Goal: Task Accomplishment & Management: Use online tool/utility

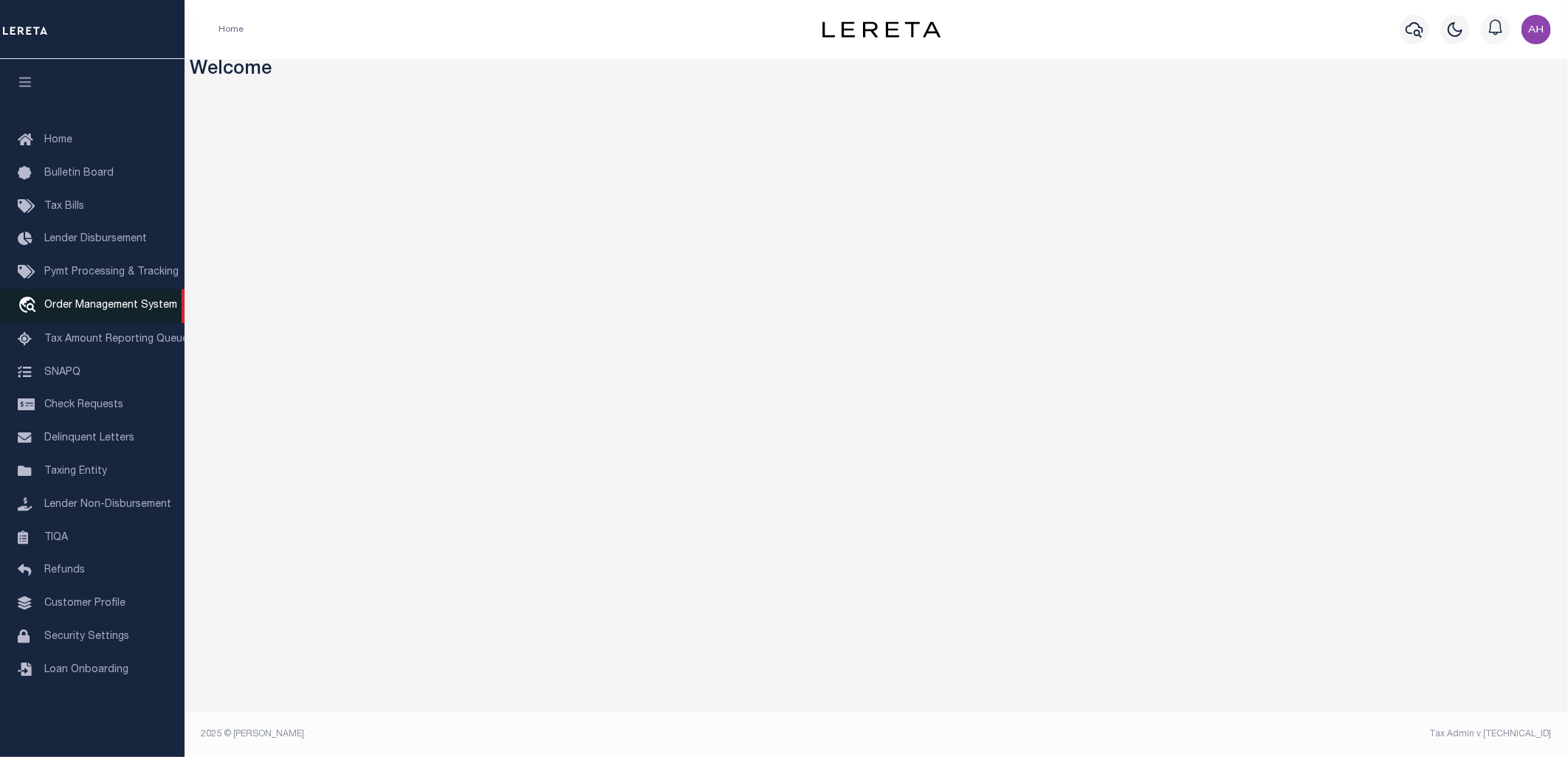
click at [96, 308] on span "Order Management System" at bounding box center [111, 305] width 133 height 10
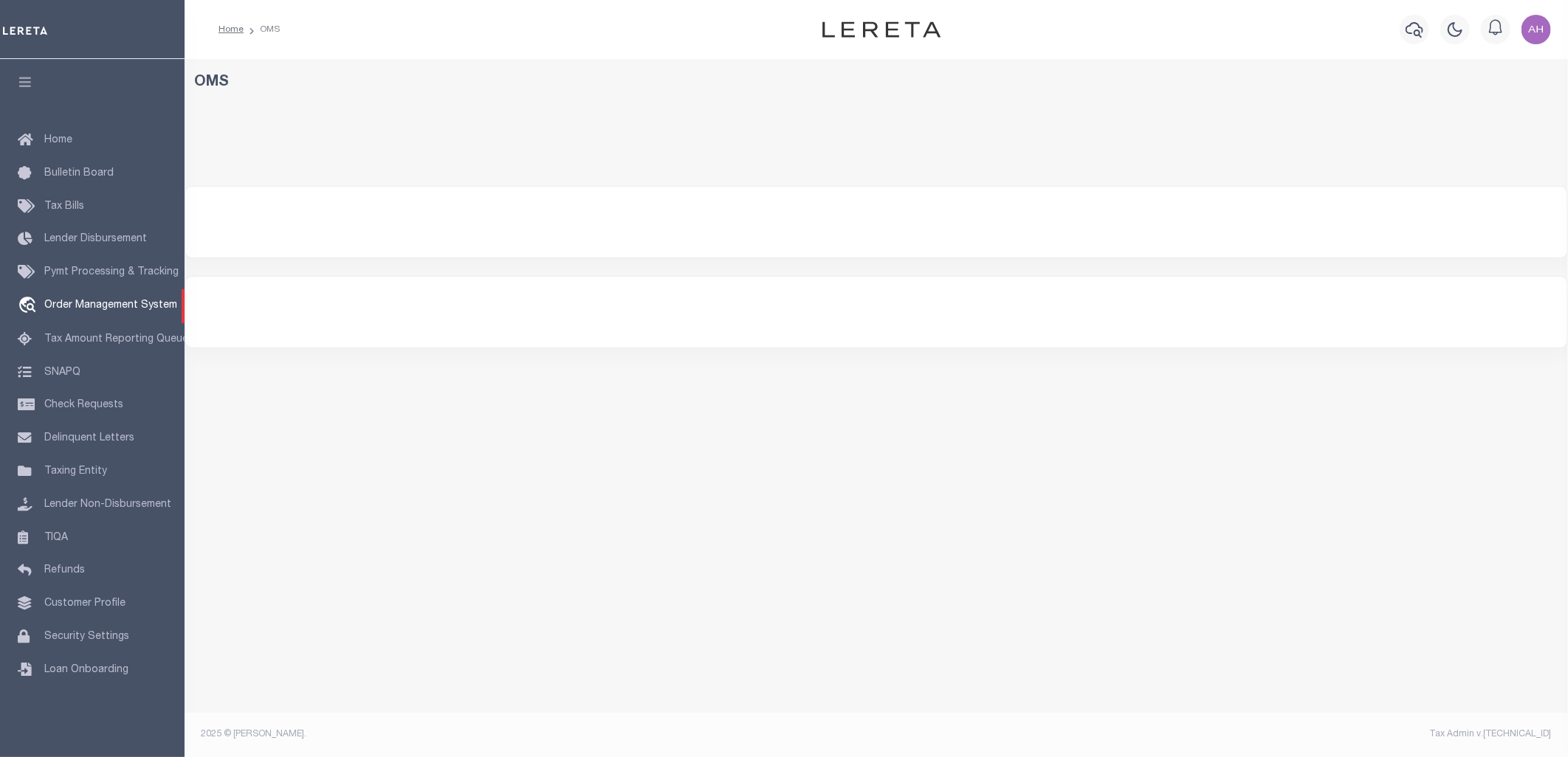
select select "200"
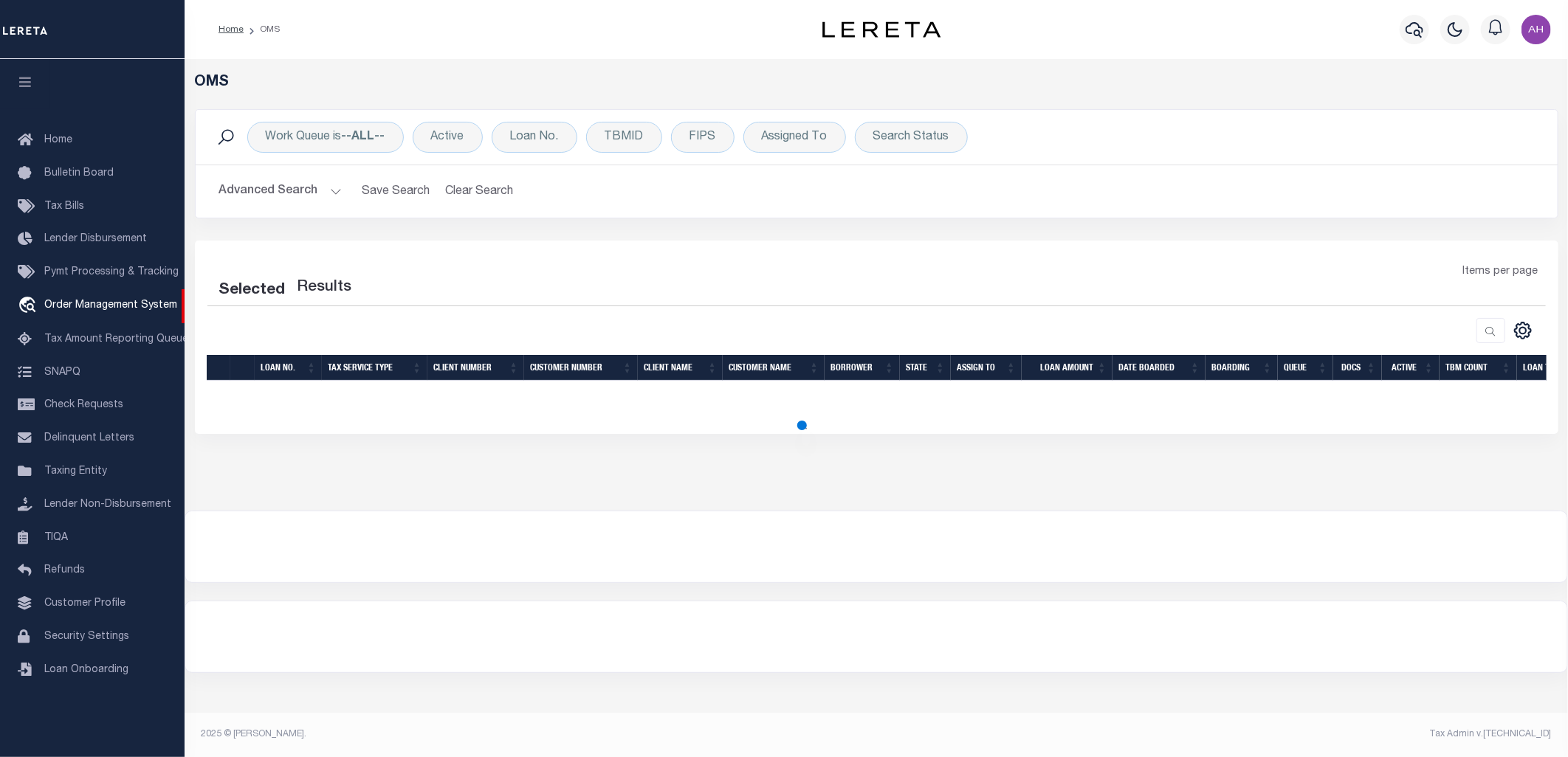
select select "200"
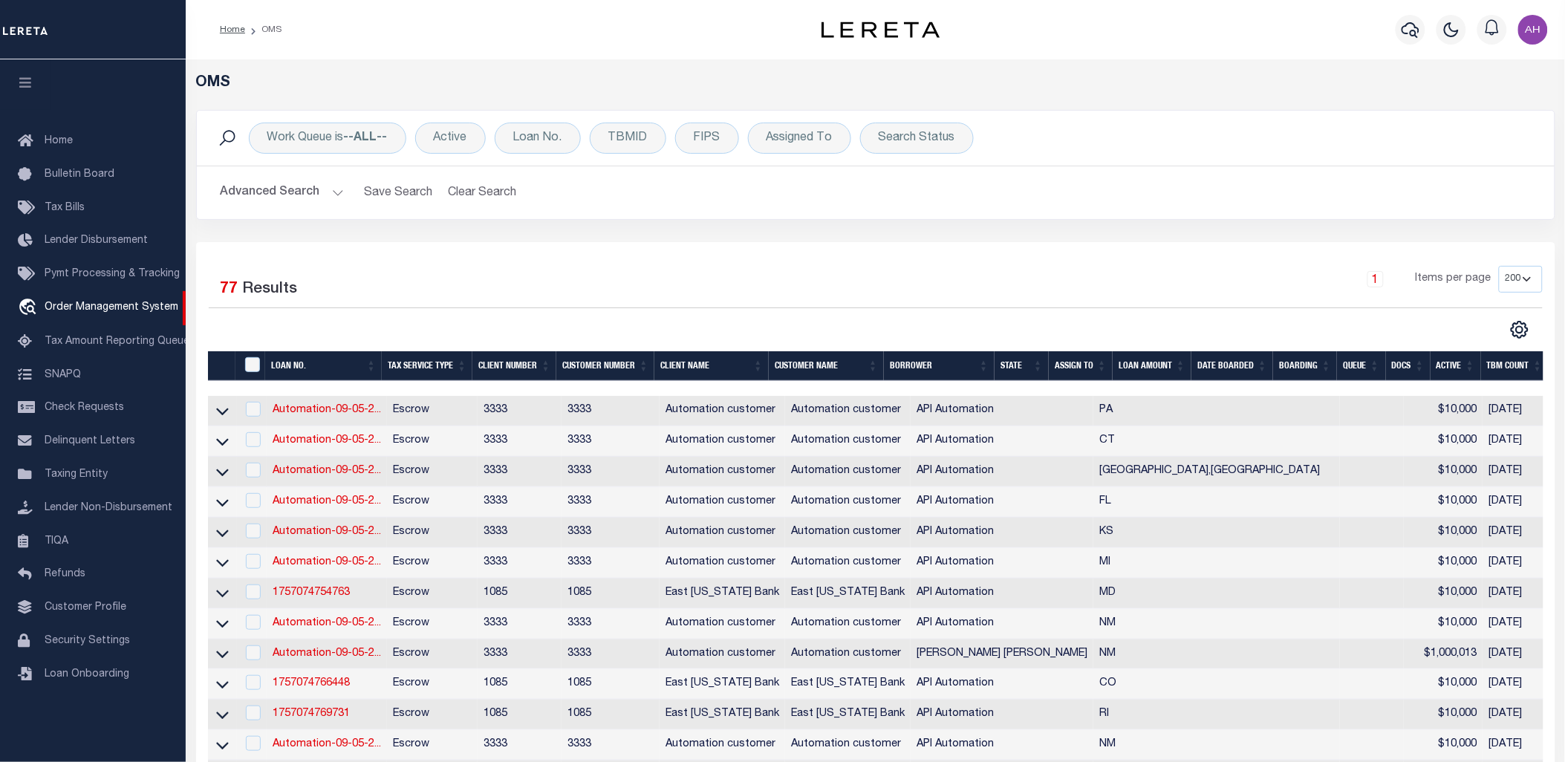
click at [821, 291] on div "1 Items per page 10 25 50 100 200" at bounding box center [1044, 285] width 995 height 39
click at [330, 529] on link "Automation-09-05-2..." at bounding box center [327, 532] width 108 height 10
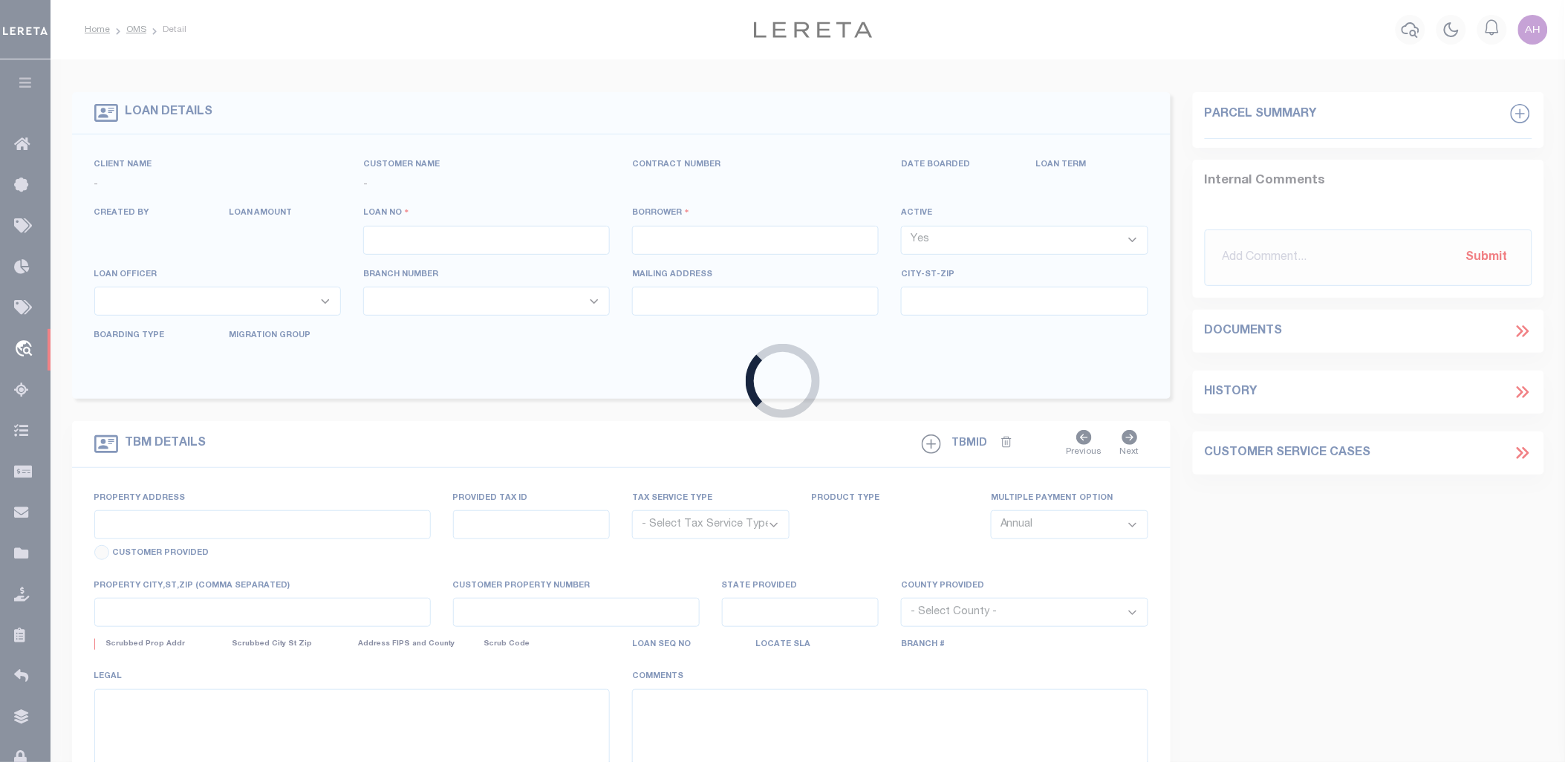
type input "Automation-09-05-25T12:19:09"
type input "API Automation"
select select
type input "[STREET_ADDRESS]"
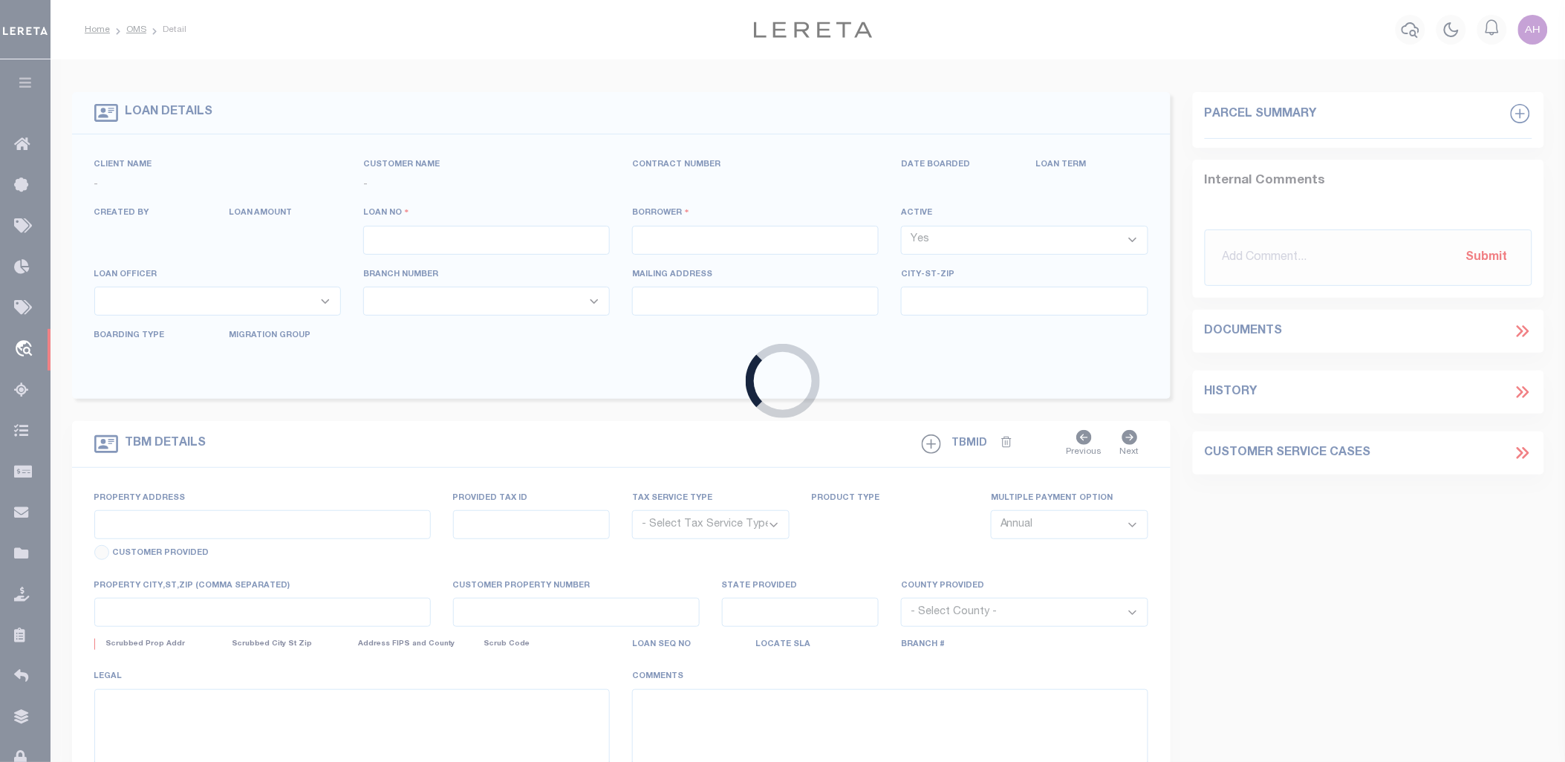
type input "GOESSEL KS 67053-8837"
type input "[DATE]"
select select "10"
select select "Escrow"
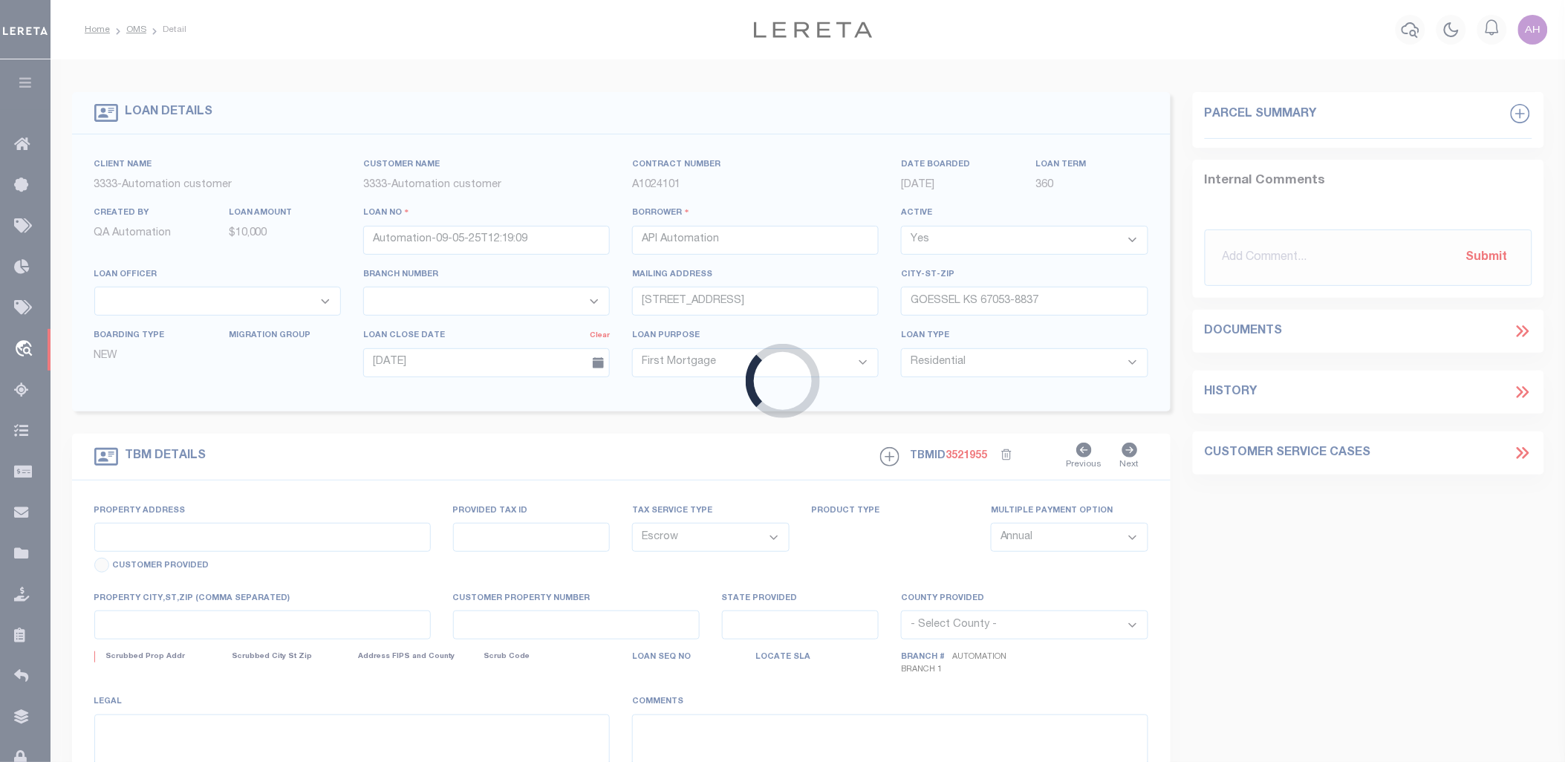
type input "[STREET_ADDRESS]"
type input "100"
type input "GOESSEL KS 67053"
type input "KS"
select select
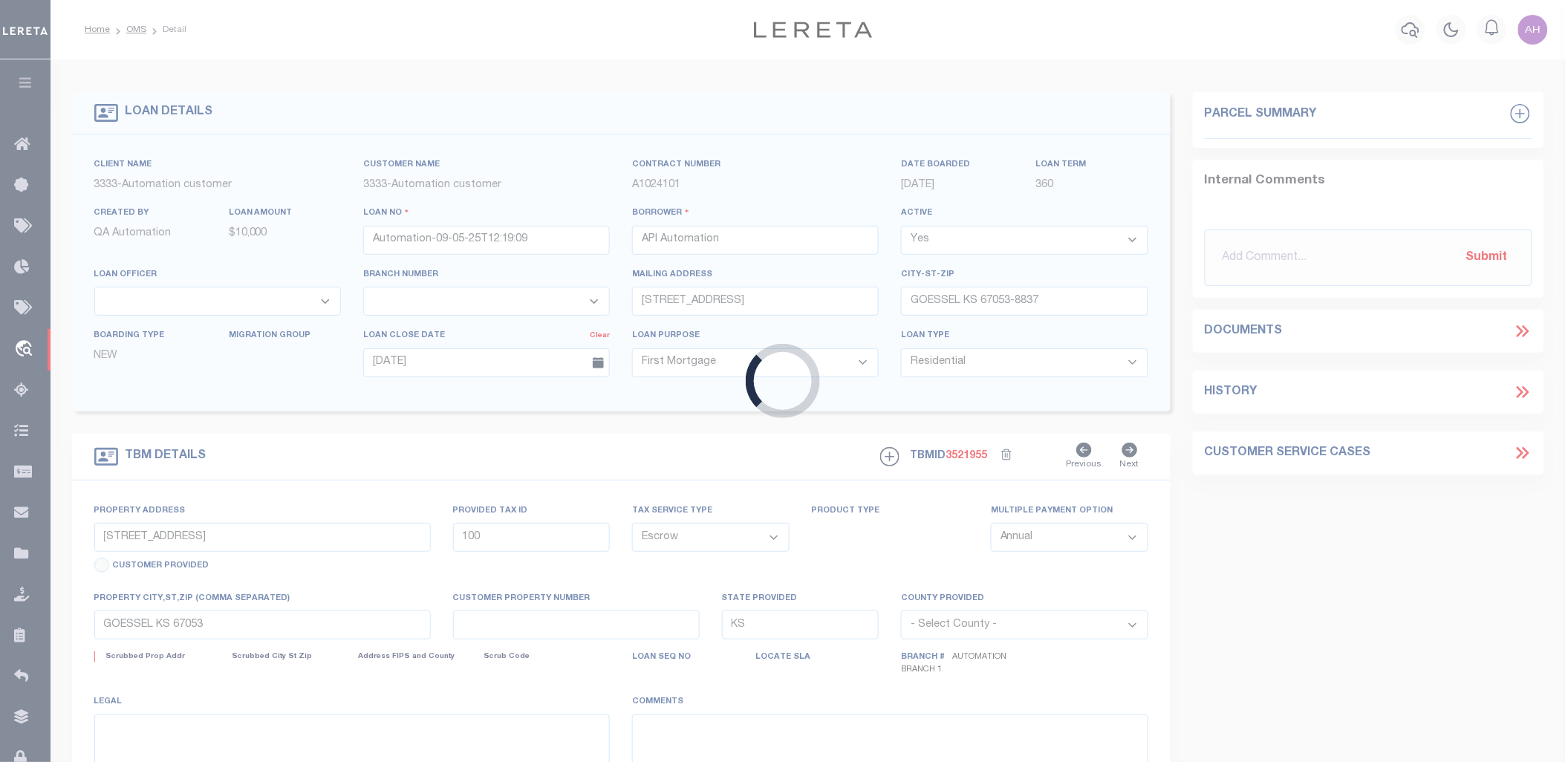
type textarea "This is a test legal description"
select select "155695"
select select "26305"
select select "2"
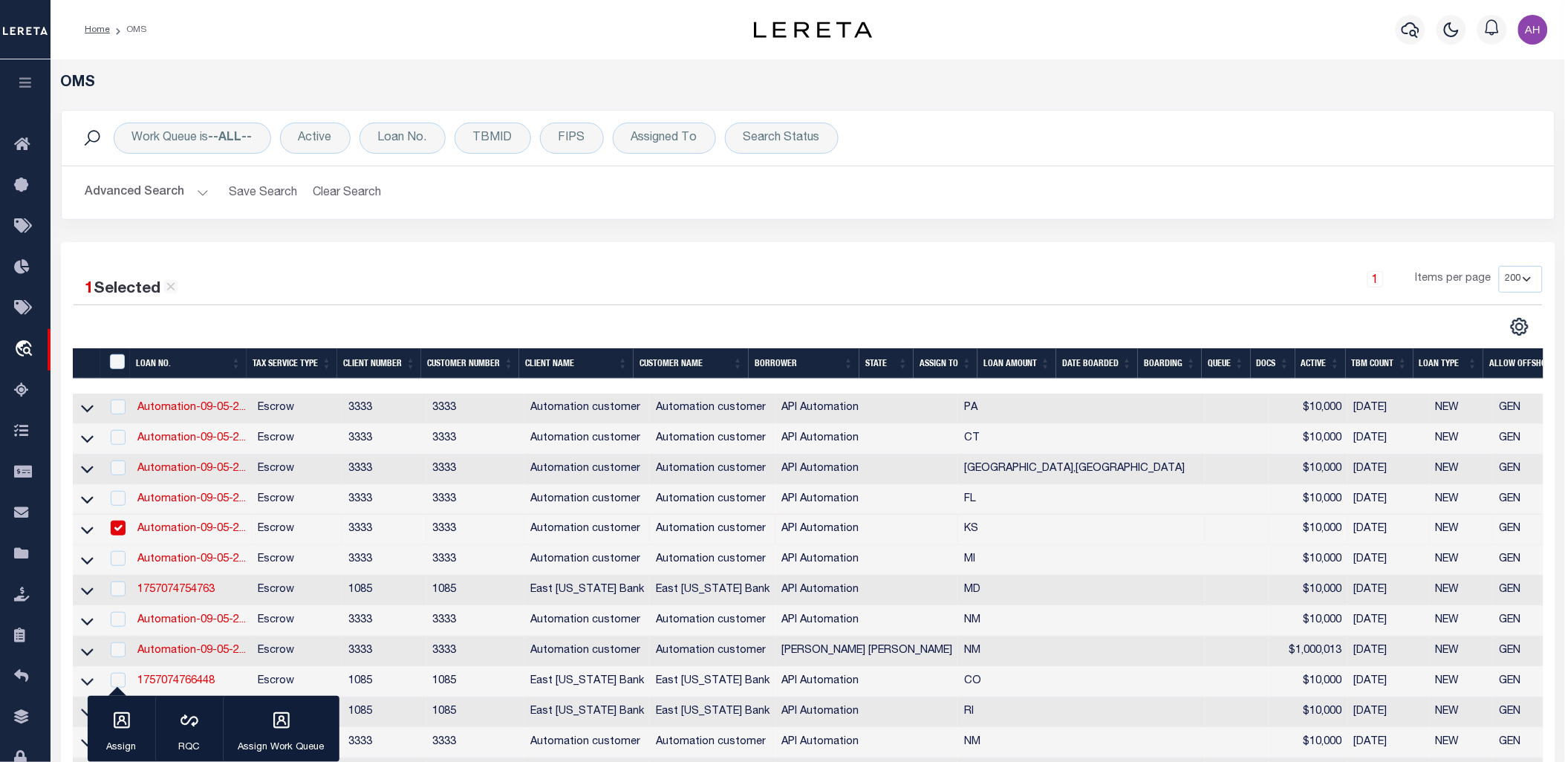
click at [34, 85] on button "button" at bounding box center [25, 84] width 51 height 51
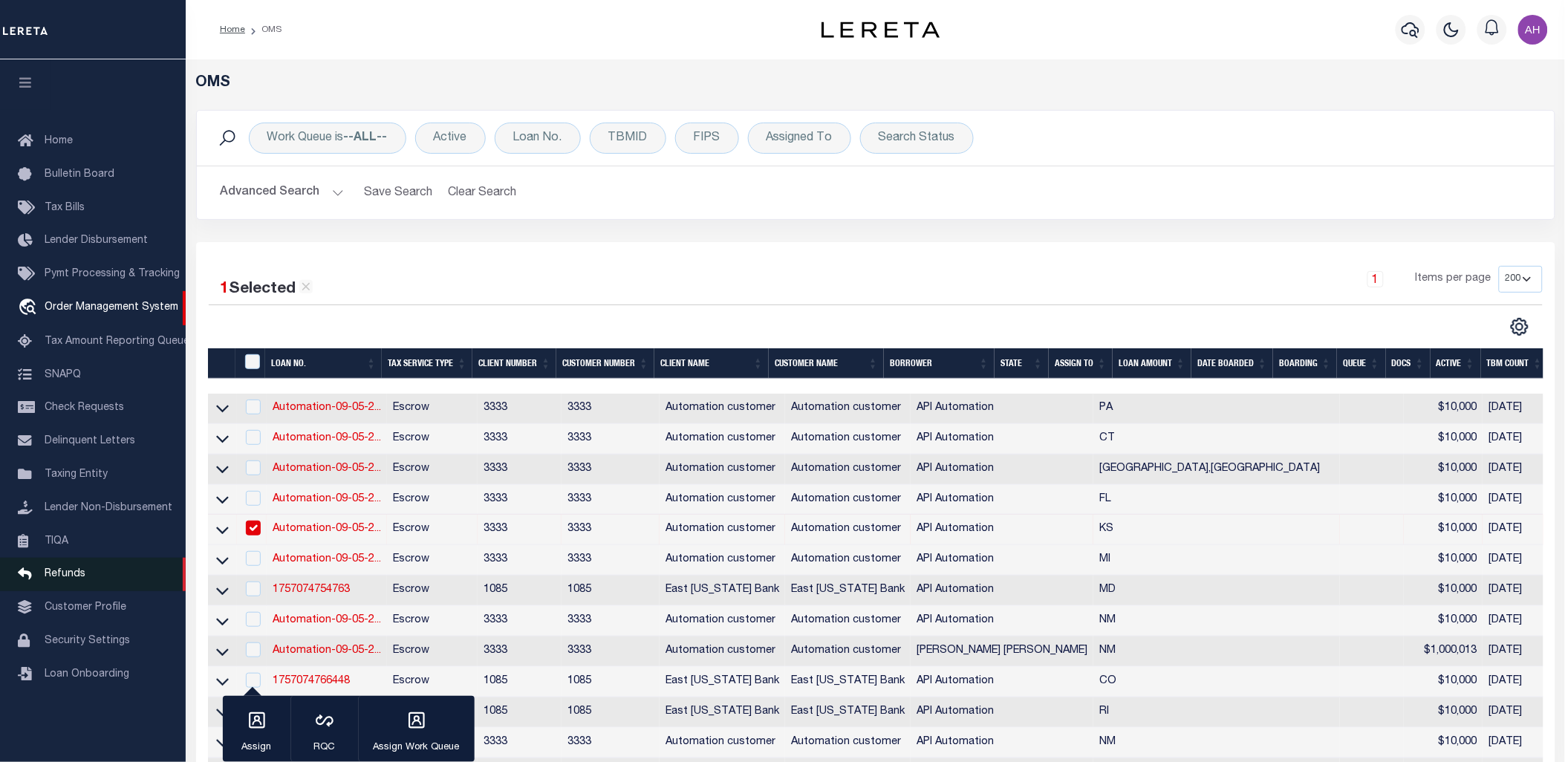
click at [74, 569] on link "Refunds" at bounding box center [93, 574] width 186 height 33
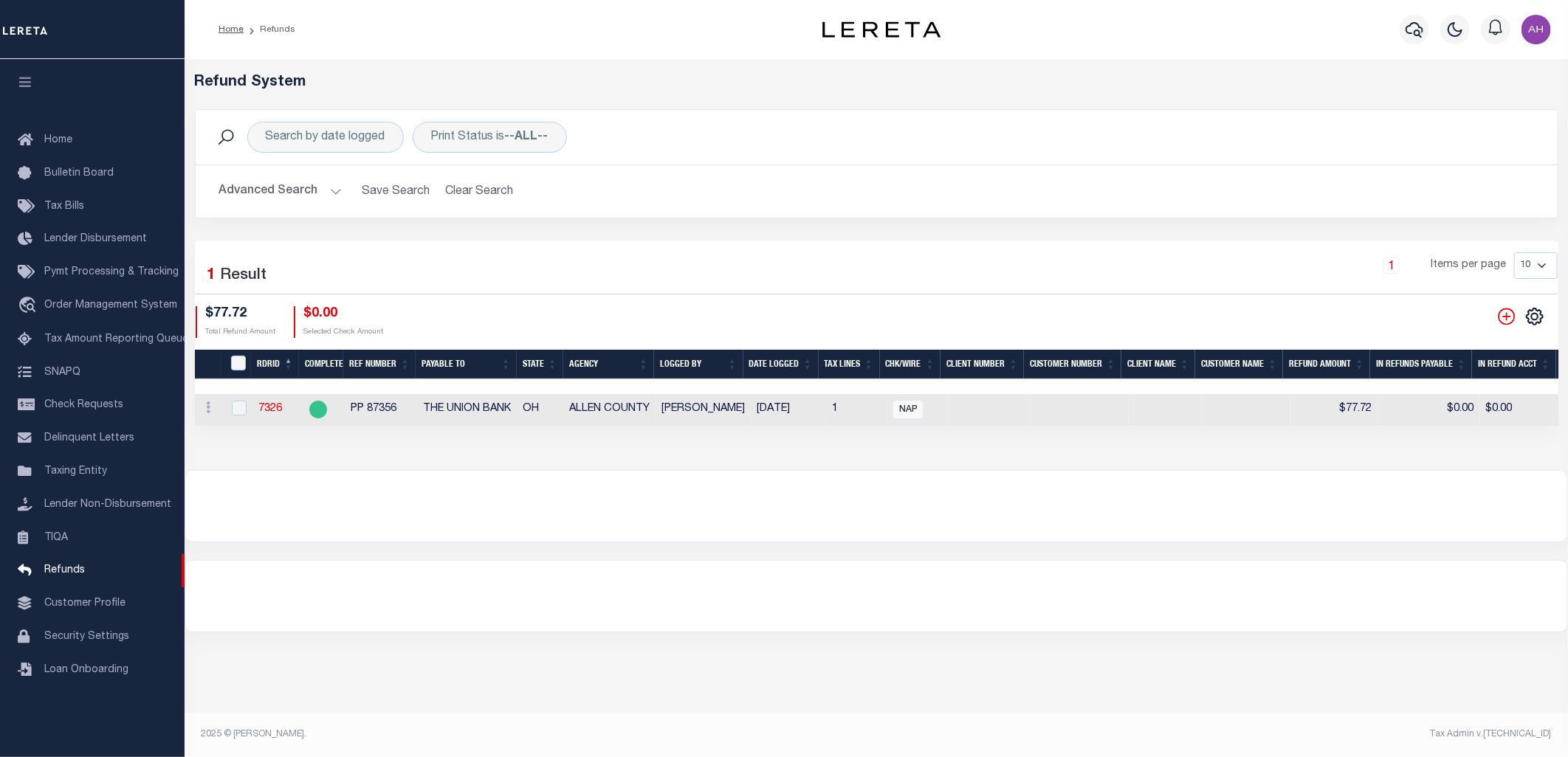
click at [298, 182] on button "Advanced Search" at bounding box center [280, 191] width 122 height 29
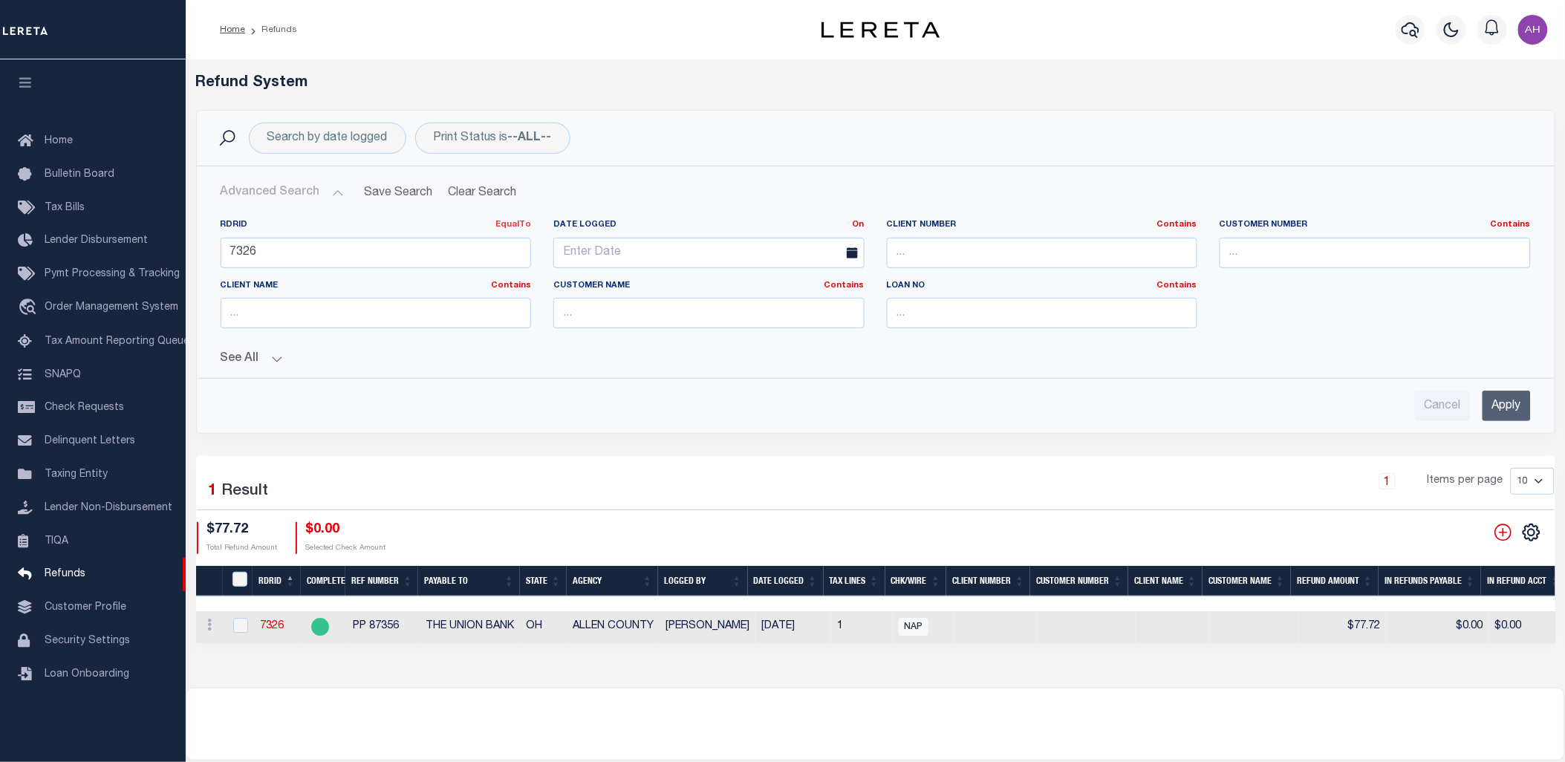
click at [510, 221] on link "EqualTo" at bounding box center [513, 225] width 36 height 8
click at [474, 290] on link "Is [GEOGRAPHIC_DATA]" at bounding box center [449, 286] width 163 height 22
click at [1505, 403] on input "Apply" at bounding box center [1506, 406] width 48 height 30
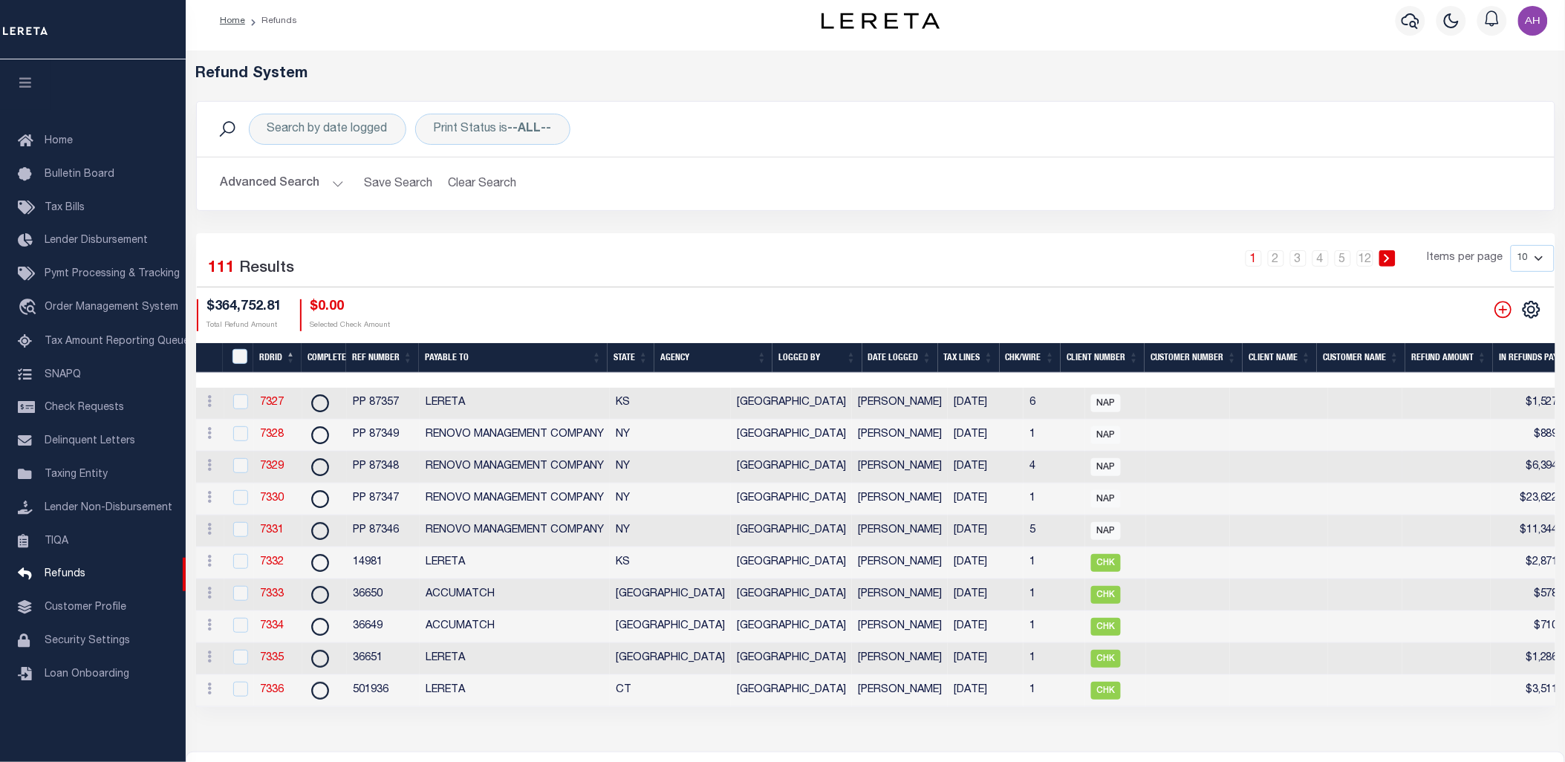
scroll to position [27, 0]
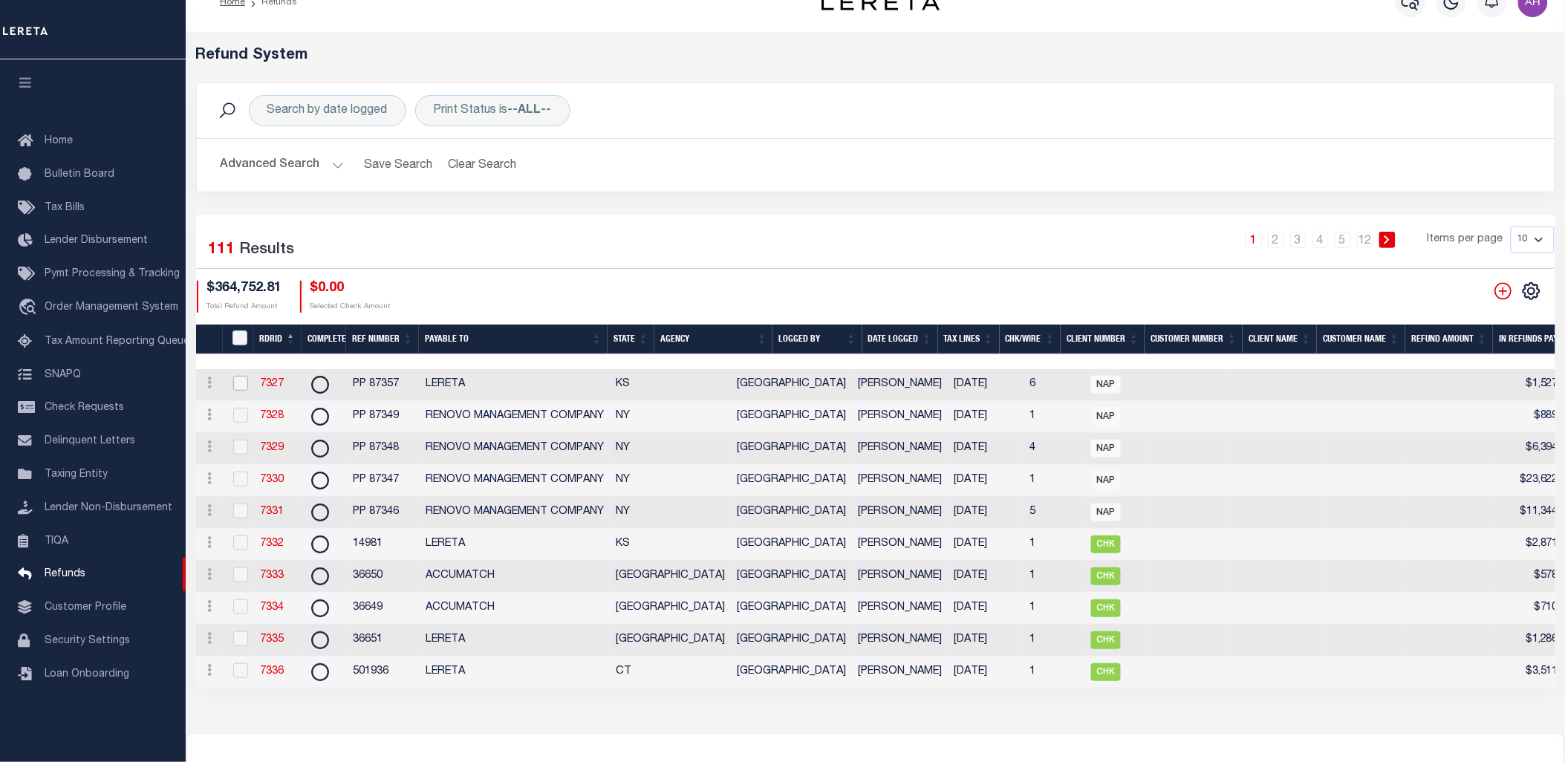
click at [244, 385] on input "checkbox" at bounding box center [240, 383] width 15 height 15
checkbox input "true"
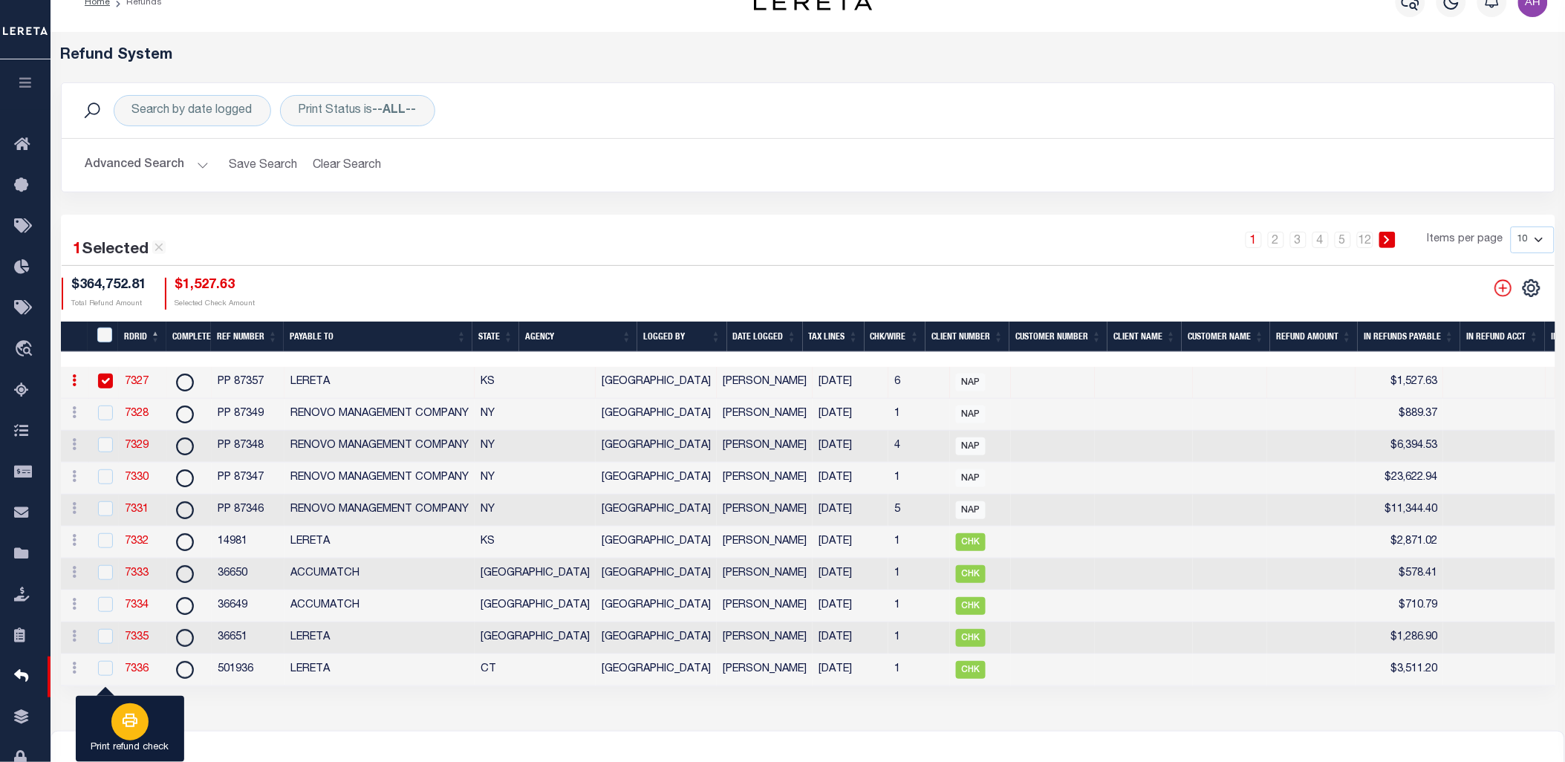
click at [114, 725] on div "button" at bounding box center [129, 721] width 37 height 37
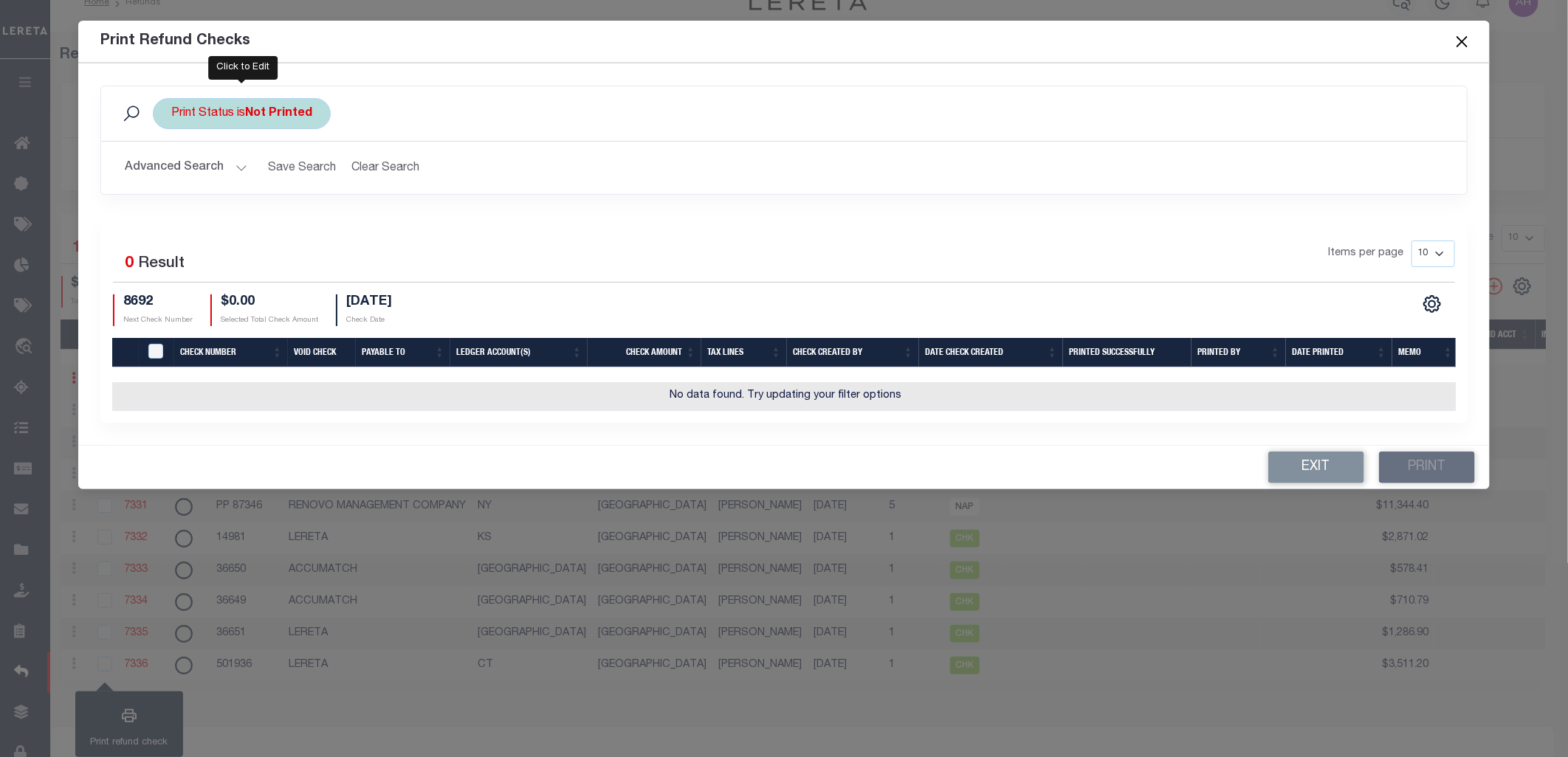
click at [242, 115] on div "Print Status is Not Printed" at bounding box center [241, 113] width 178 height 31
click at [238, 185] on select "Printed Not Printed" at bounding box center [280, 186] width 217 height 28
select select "true"
click at [172, 172] on select "Printed Not Printed" at bounding box center [280, 186] width 217 height 28
click at [378, 225] on input "Apply" at bounding box center [368, 218] width 44 height 25
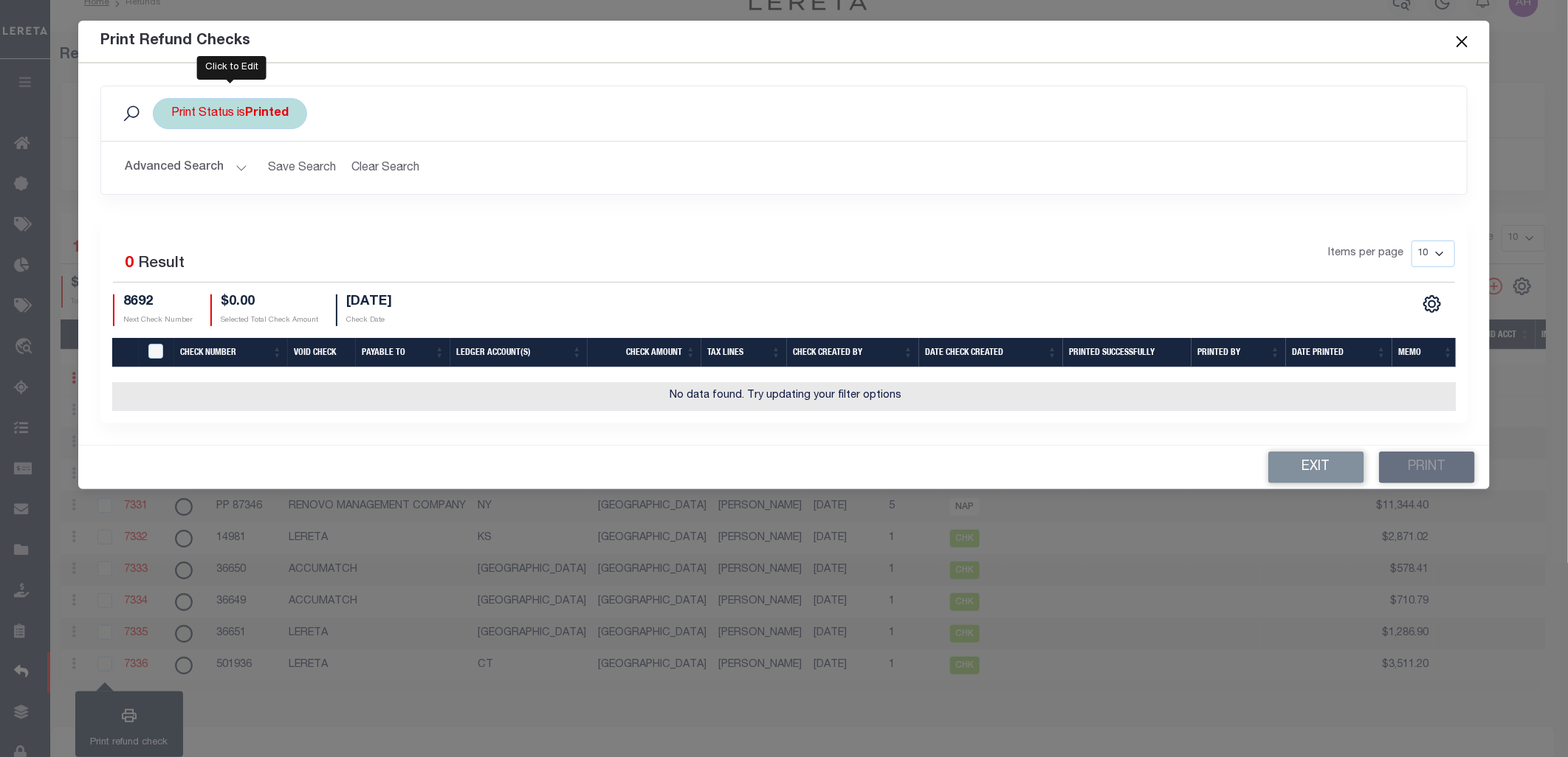
click at [201, 101] on div "Print Status is Printed" at bounding box center [230, 113] width 154 height 31
click at [214, 191] on select "Printed Not Printed" at bounding box center [280, 186] width 217 height 28
select select "false"
click at [172, 172] on select "Printed Not Printed" at bounding box center [280, 186] width 217 height 28
click at [360, 211] on input "Apply" at bounding box center [368, 218] width 44 height 25
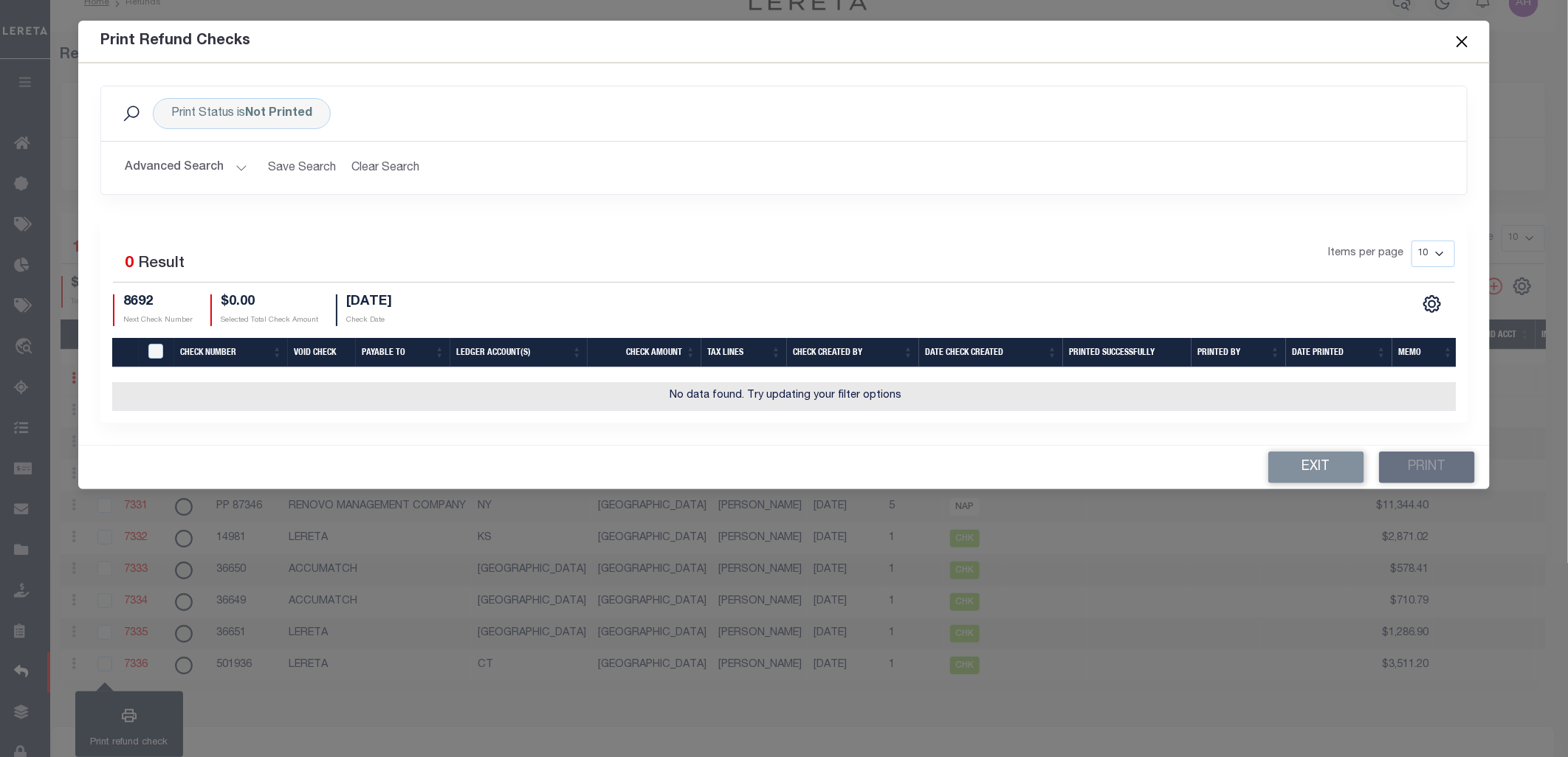
click at [1352, 477] on button "Exit" at bounding box center [1316, 468] width 96 height 32
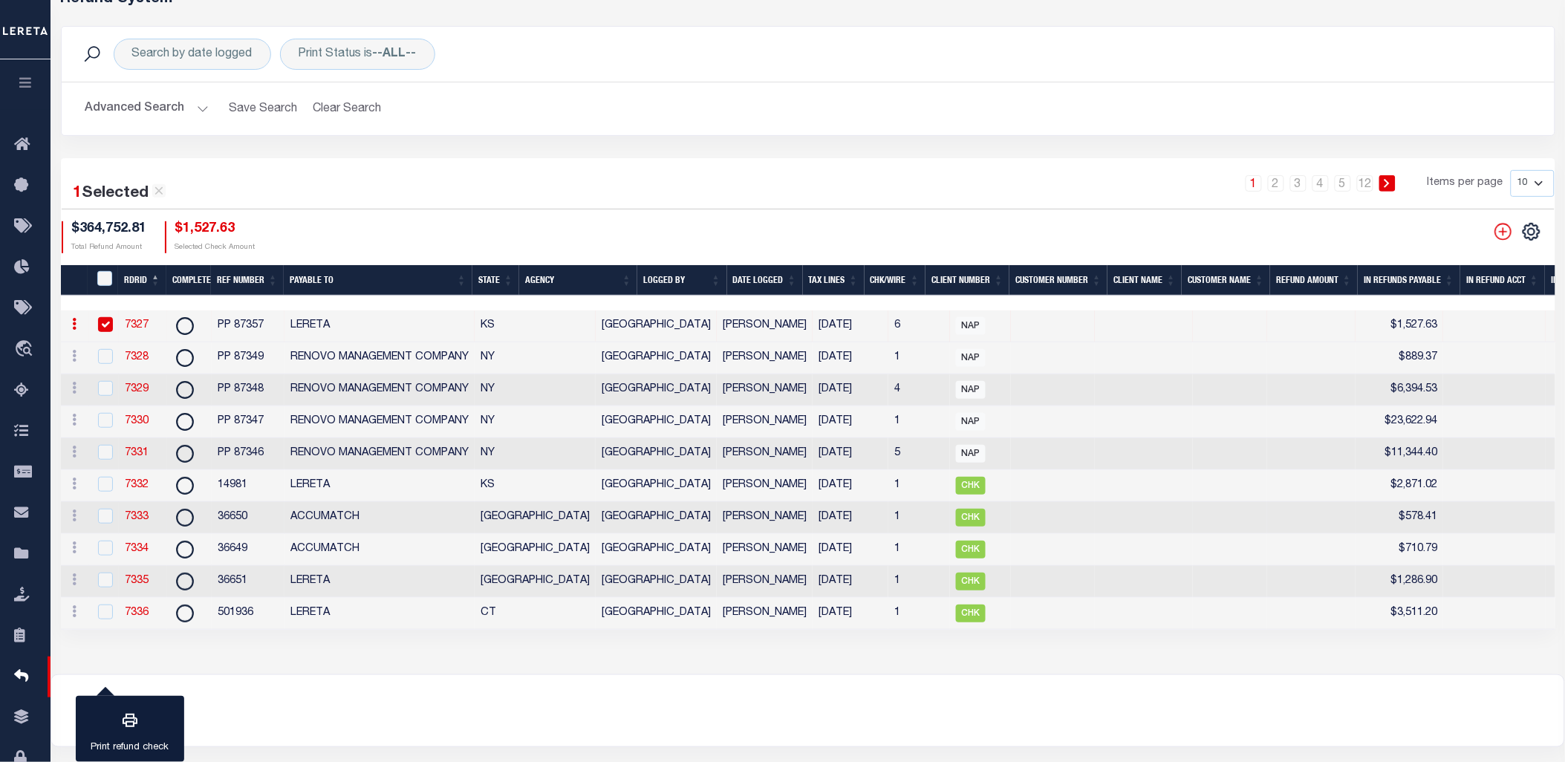
scroll to position [76, 0]
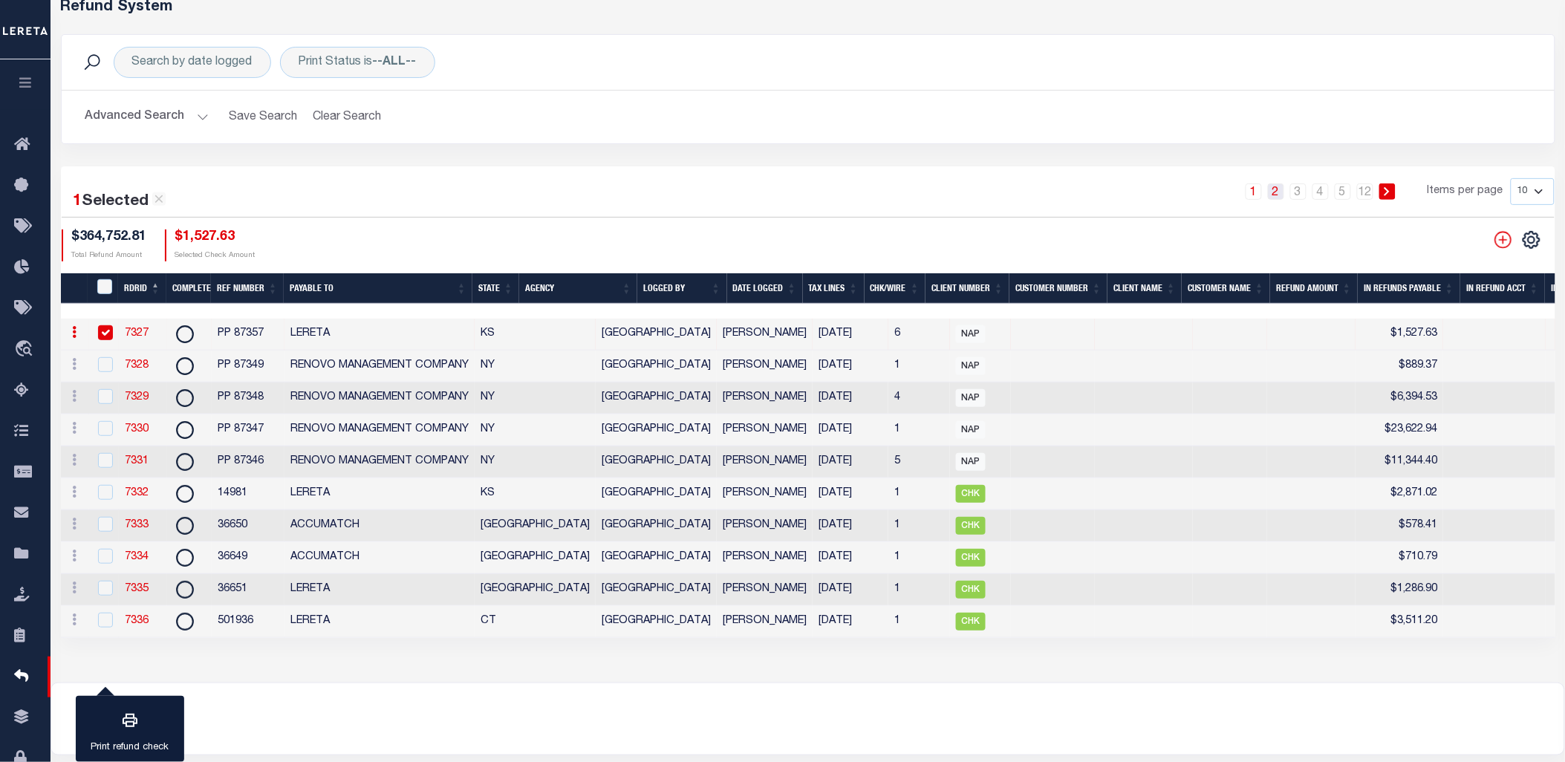
click at [1276, 195] on link "2" at bounding box center [1276, 191] width 16 height 16
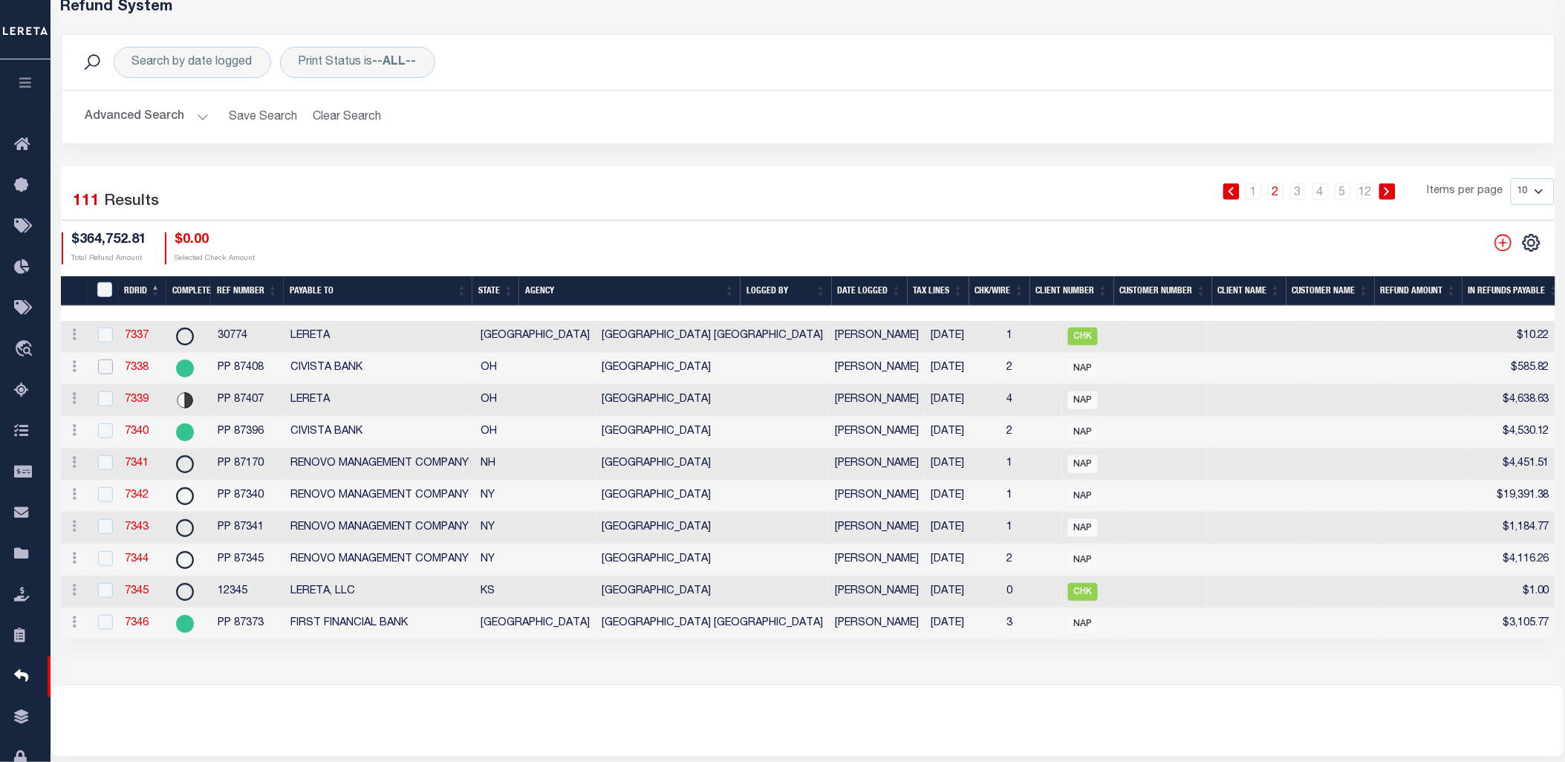
click at [106, 368] on input "checkbox" at bounding box center [105, 366] width 15 height 15
checkbox input "true"
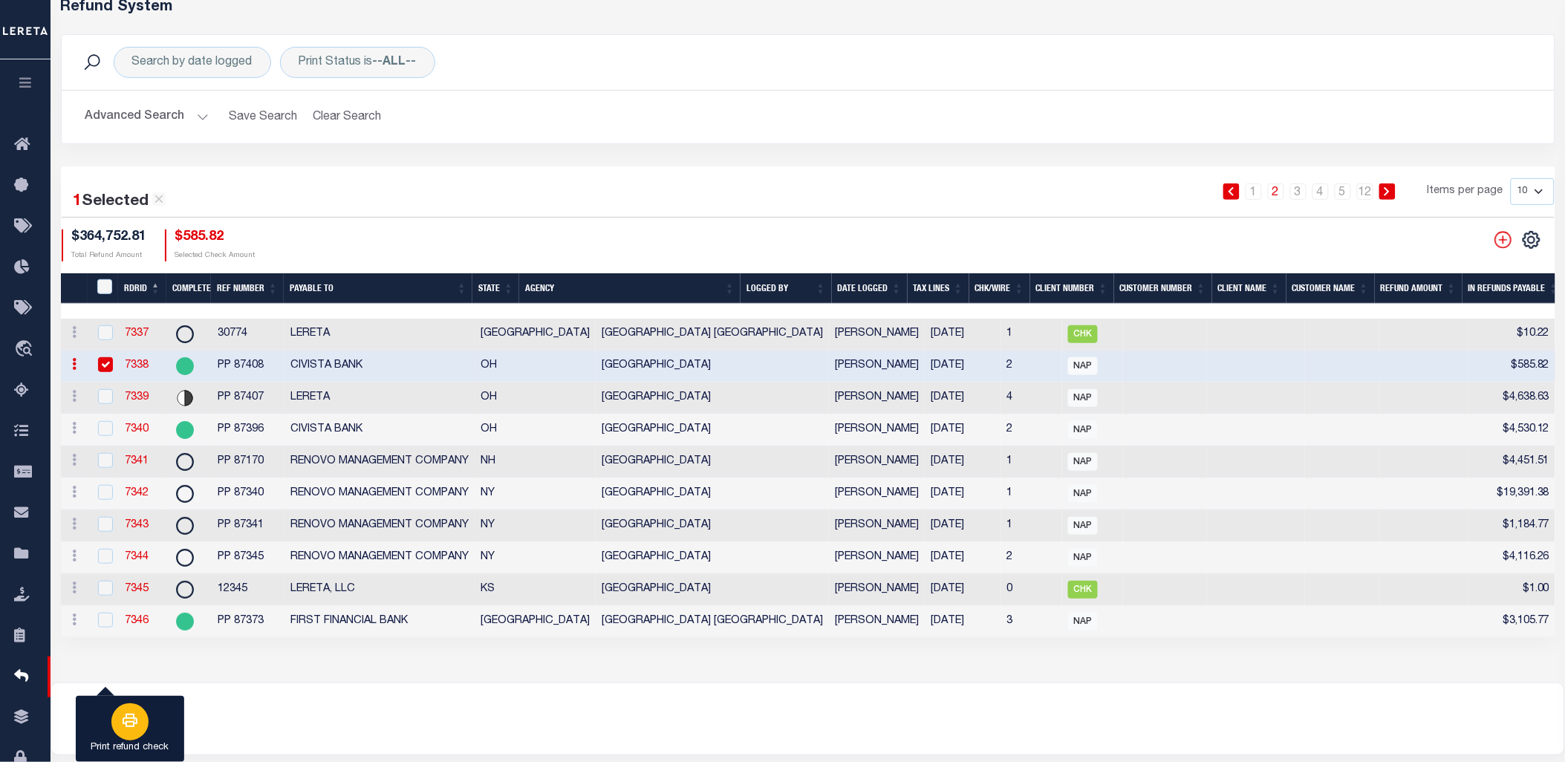
click at [127, 721] on icon "button" at bounding box center [130, 721] width 18 height 18
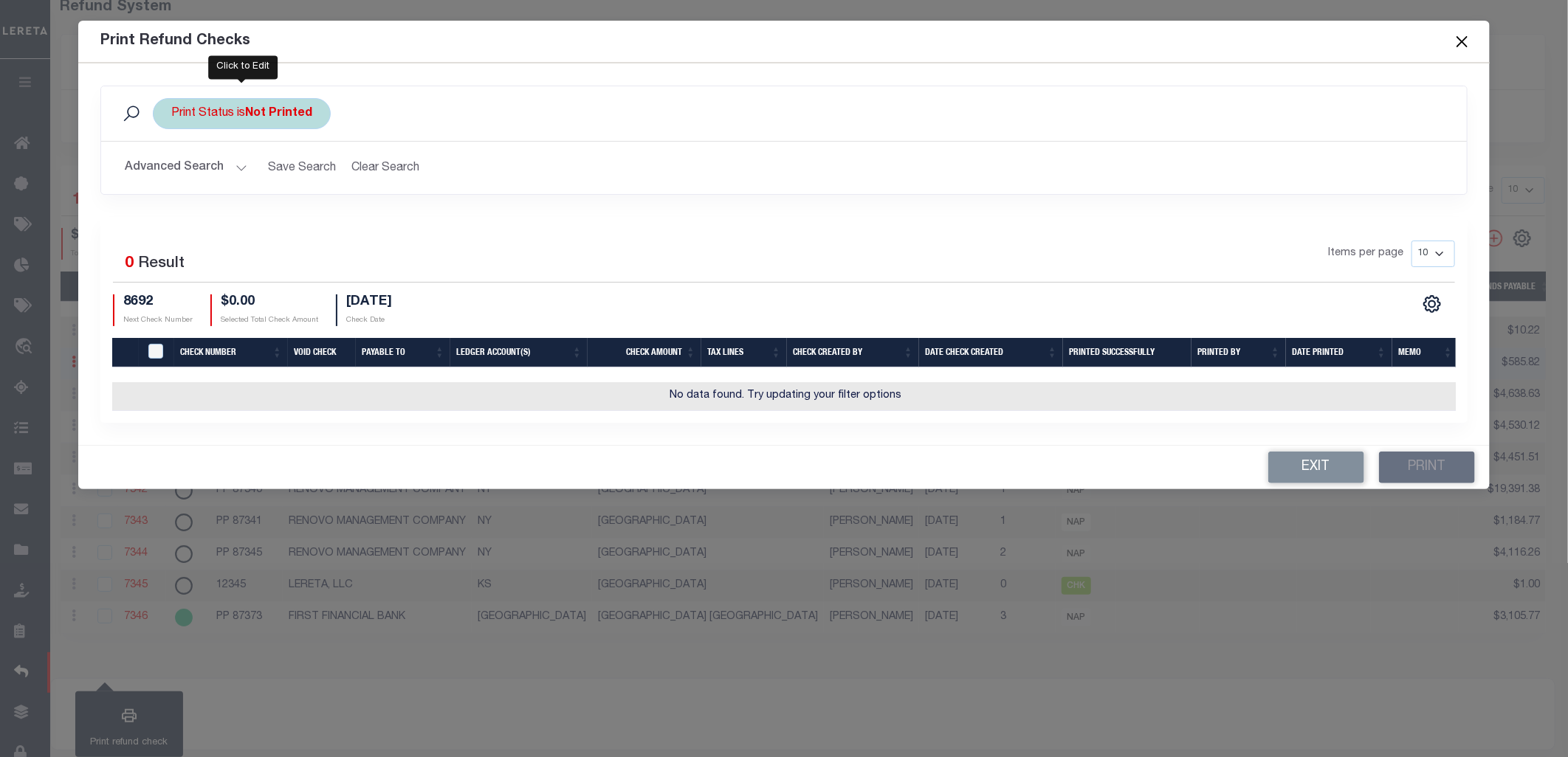
click at [263, 118] on b "Not Printed" at bounding box center [279, 113] width 68 height 12
click at [217, 190] on select "Printed Not Printed" at bounding box center [280, 186] width 217 height 28
select select "true"
click at [172, 172] on select "Printed Not Printed" at bounding box center [280, 186] width 217 height 28
click at [372, 217] on input "Apply" at bounding box center [368, 218] width 44 height 25
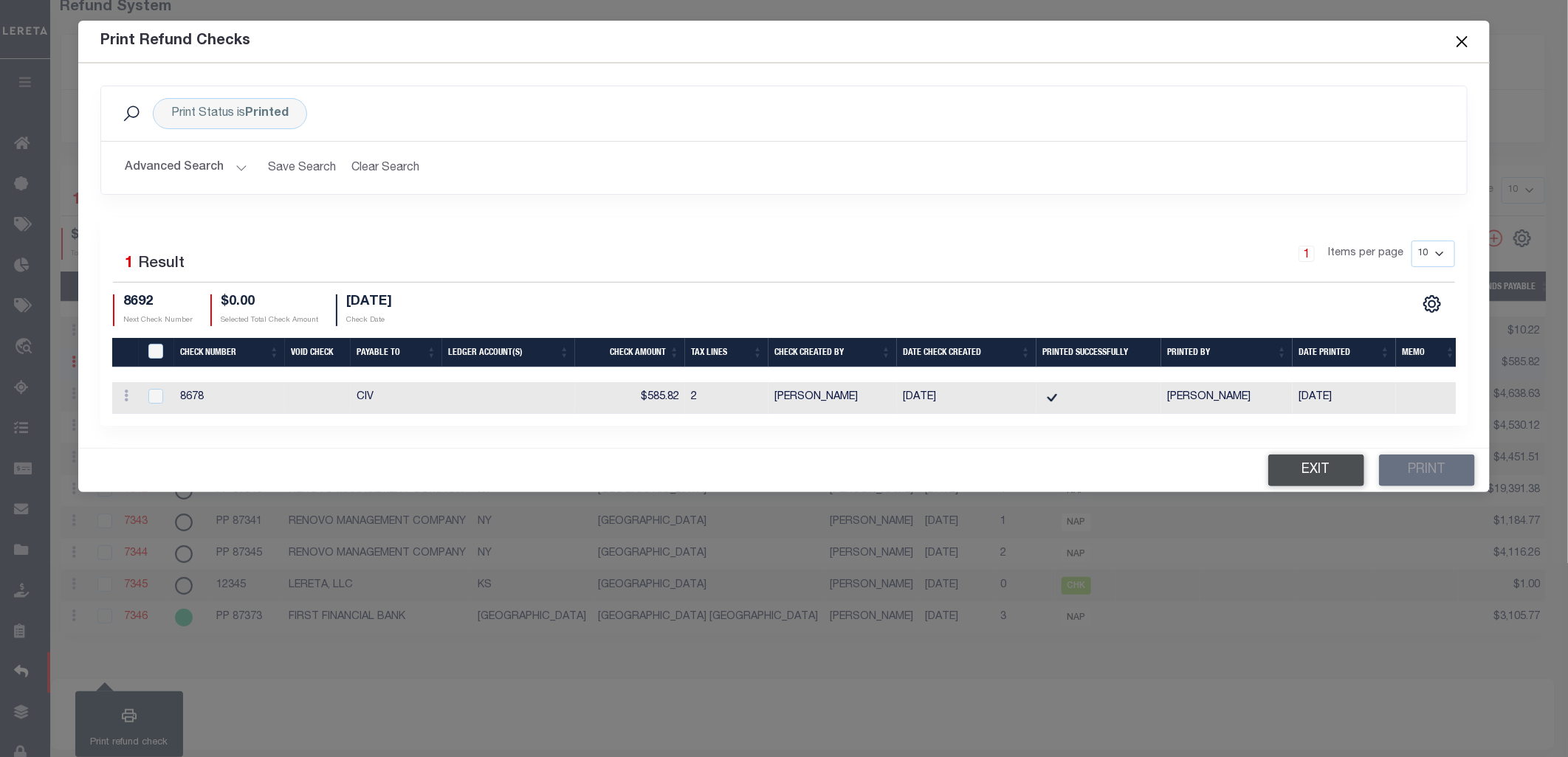
click at [1300, 478] on button "Exit" at bounding box center [1316, 471] width 96 height 32
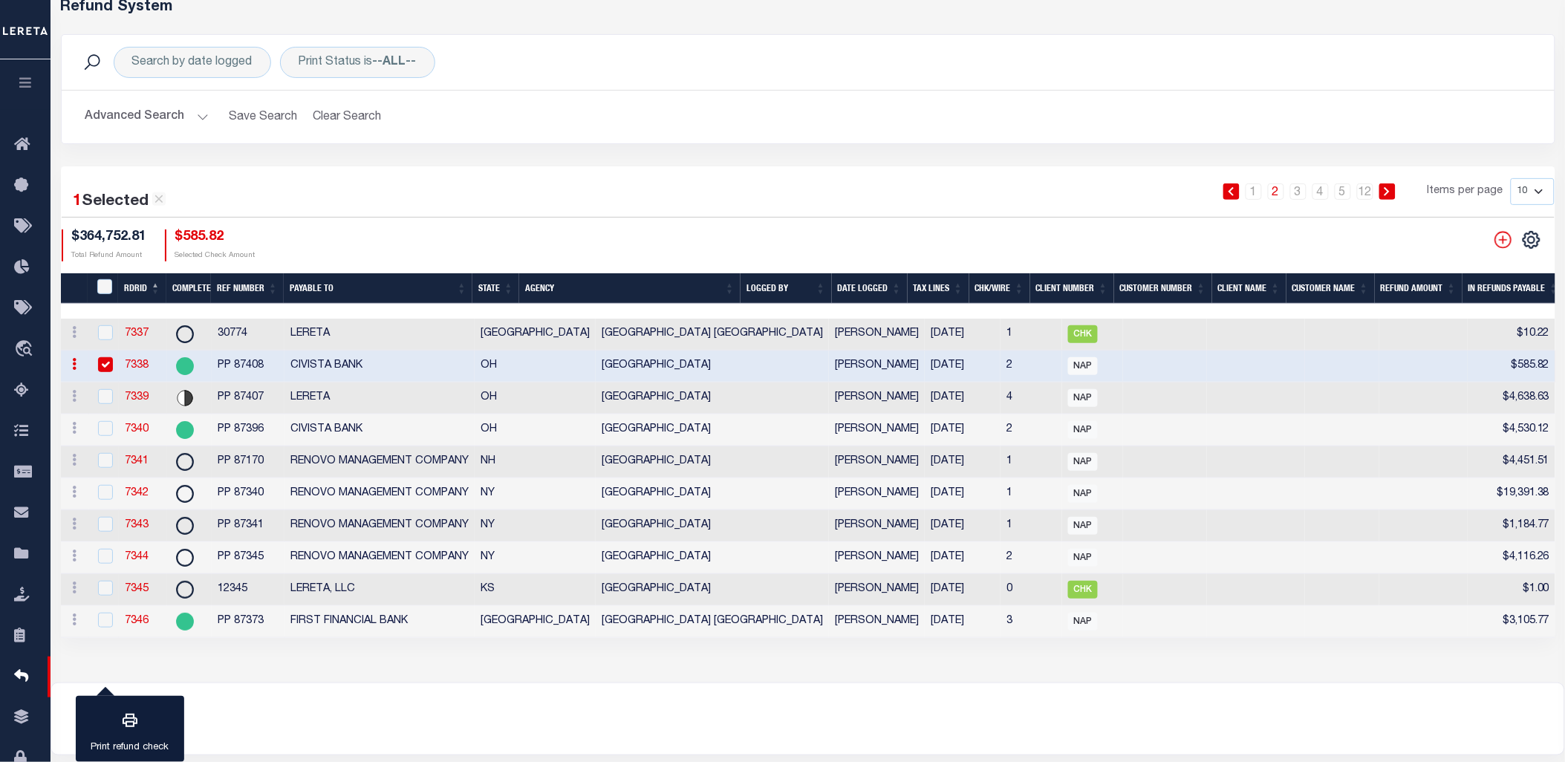
click at [104, 365] on input "checkbox" at bounding box center [105, 364] width 15 height 15
checkbox input "false"
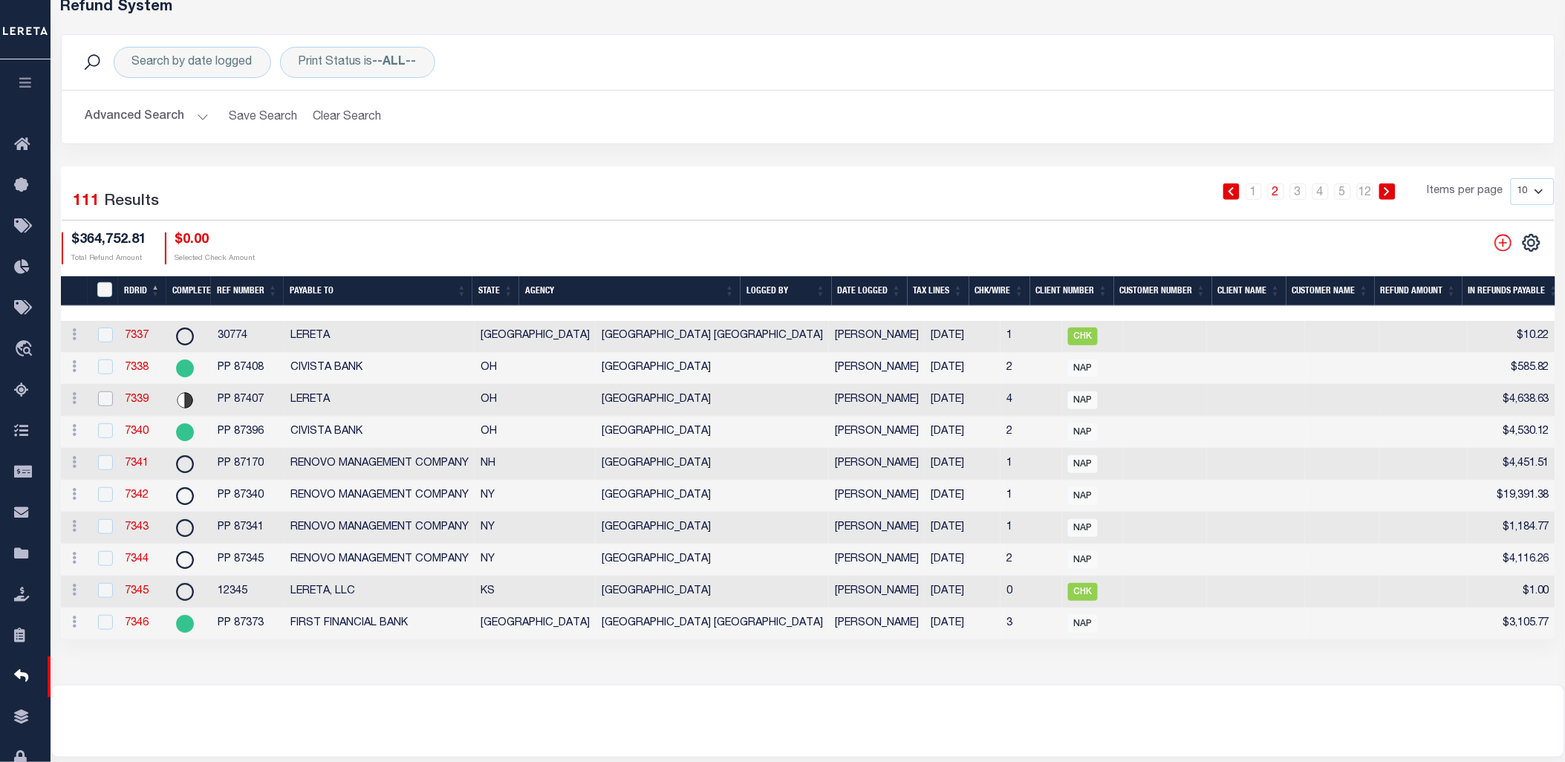
click at [101, 397] on input "checkbox" at bounding box center [105, 398] width 15 height 15
checkbox input "true"
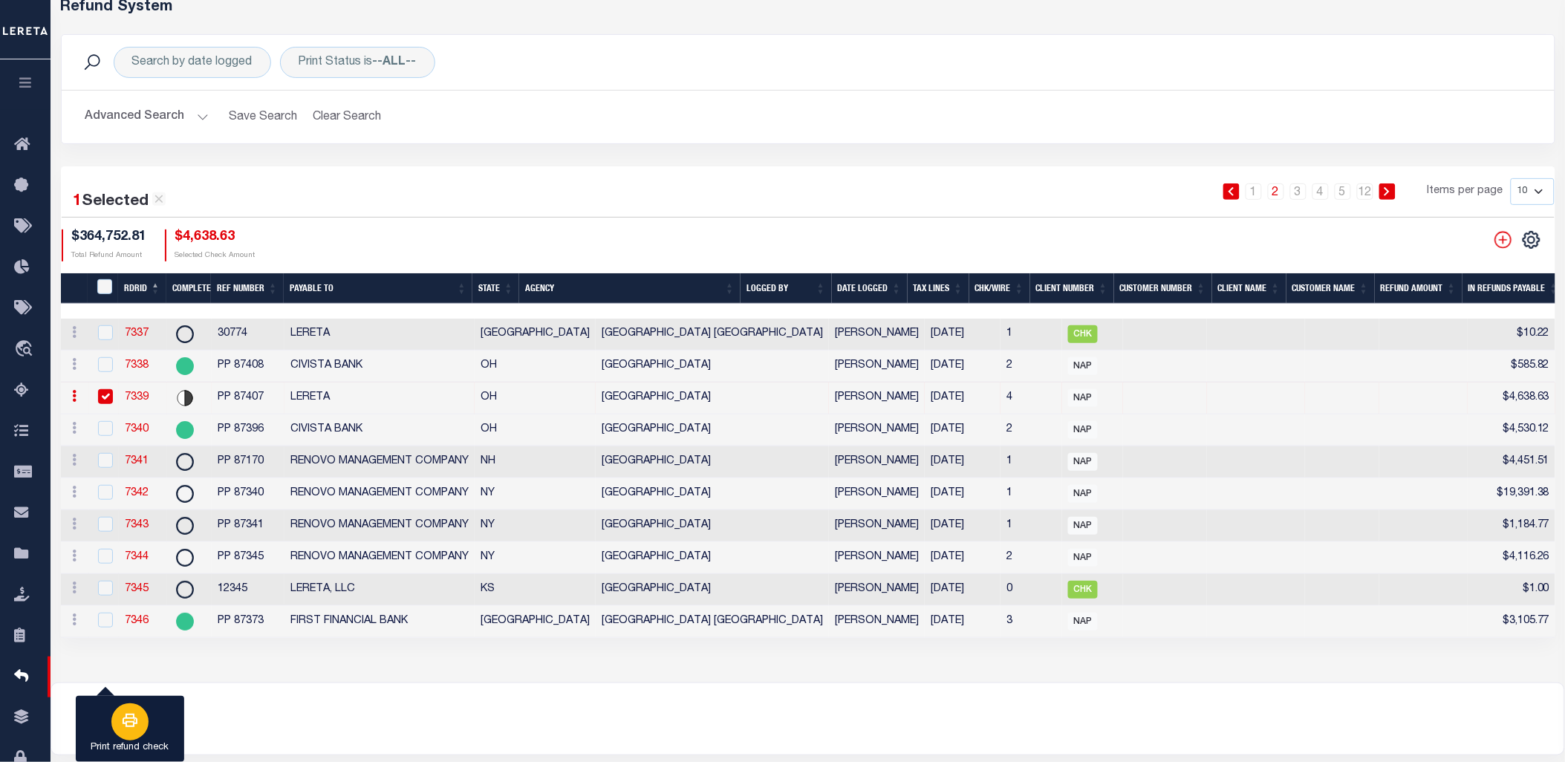
click at [119, 734] on div "button" at bounding box center [129, 721] width 37 height 37
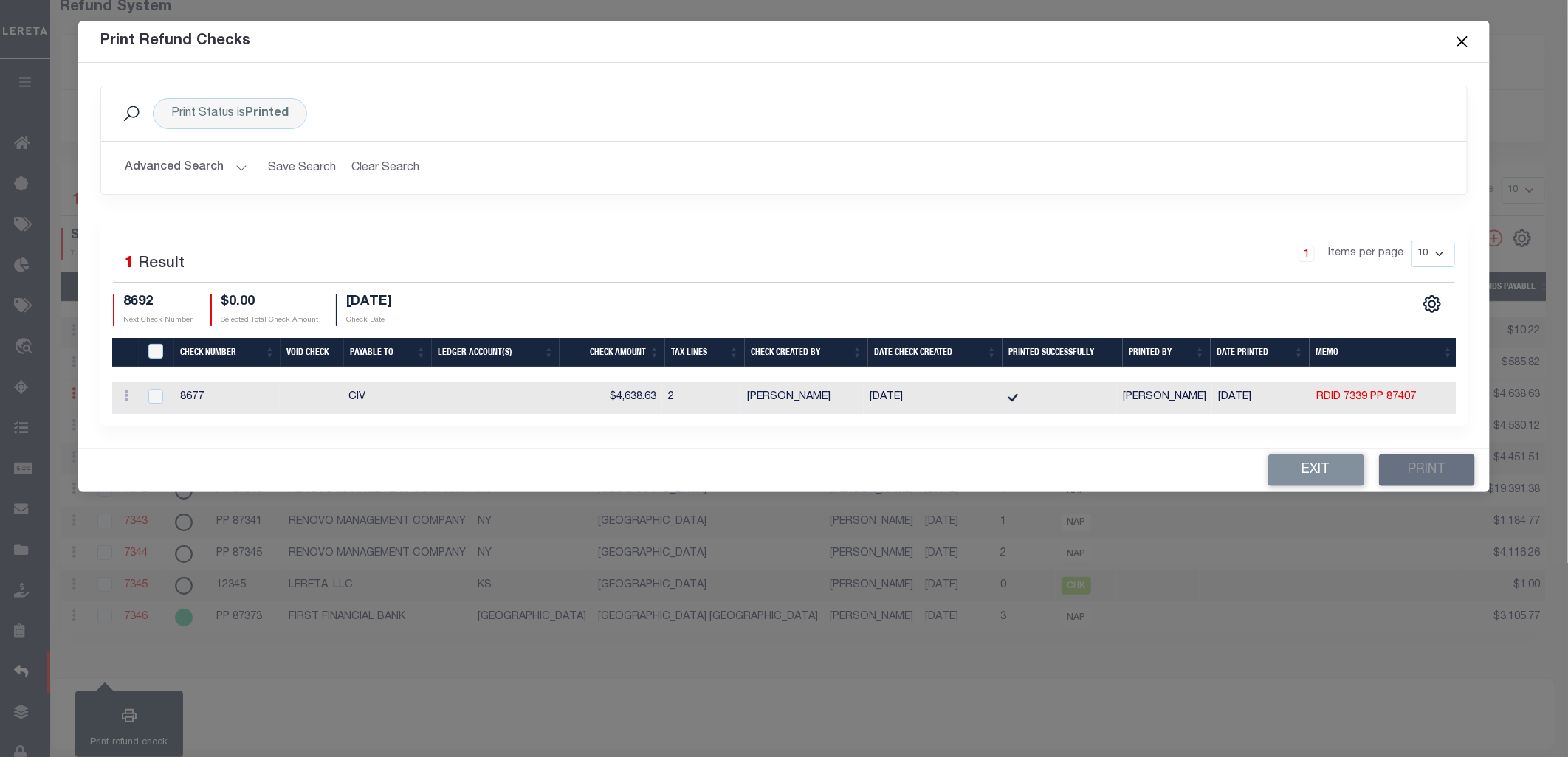
click at [1463, 40] on button "Close" at bounding box center [1462, 41] width 19 height 19
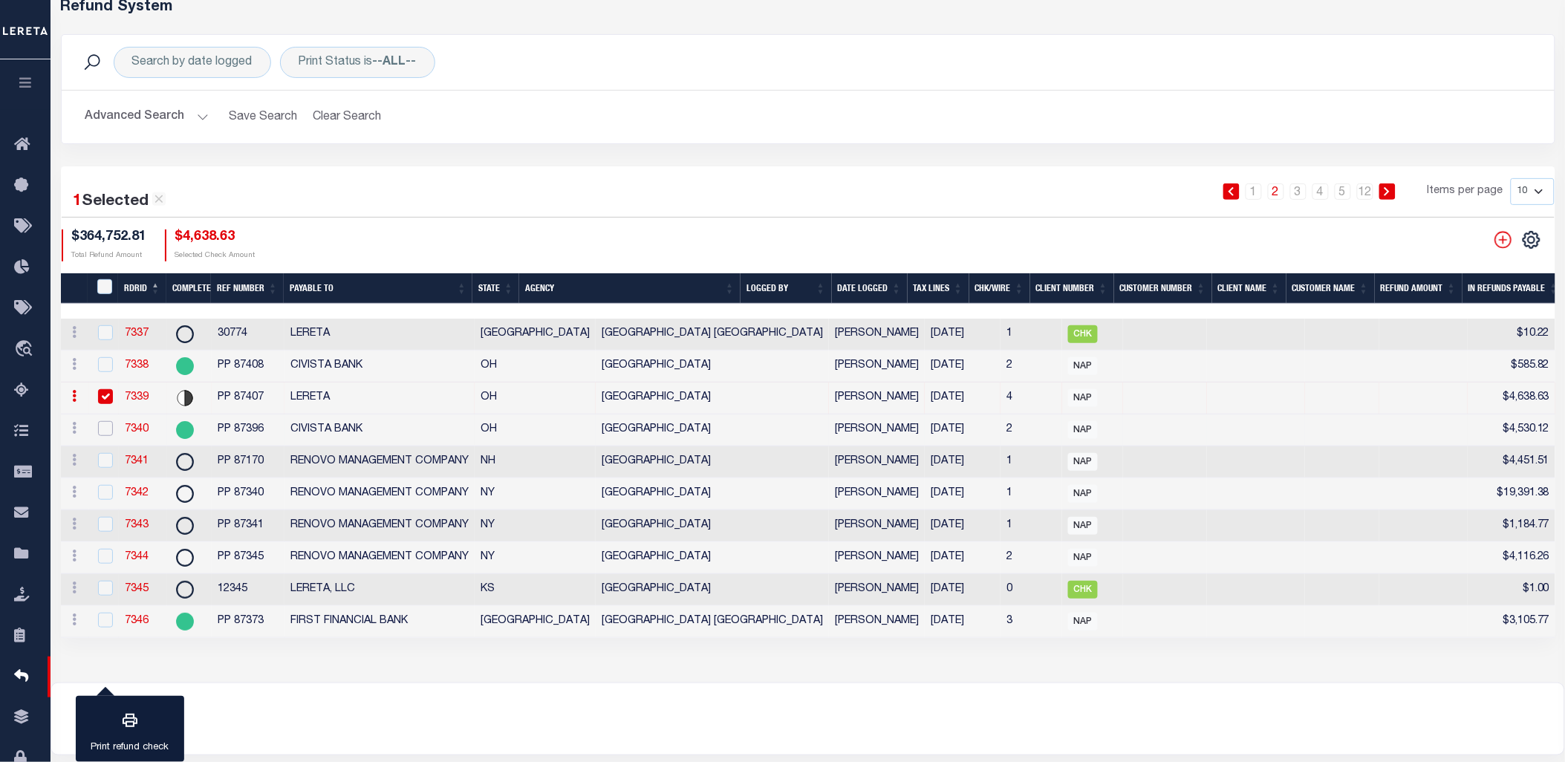
click at [108, 431] on input "checkbox" at bounding box center [105, 428] width 15 height 15
checkbox input "true"
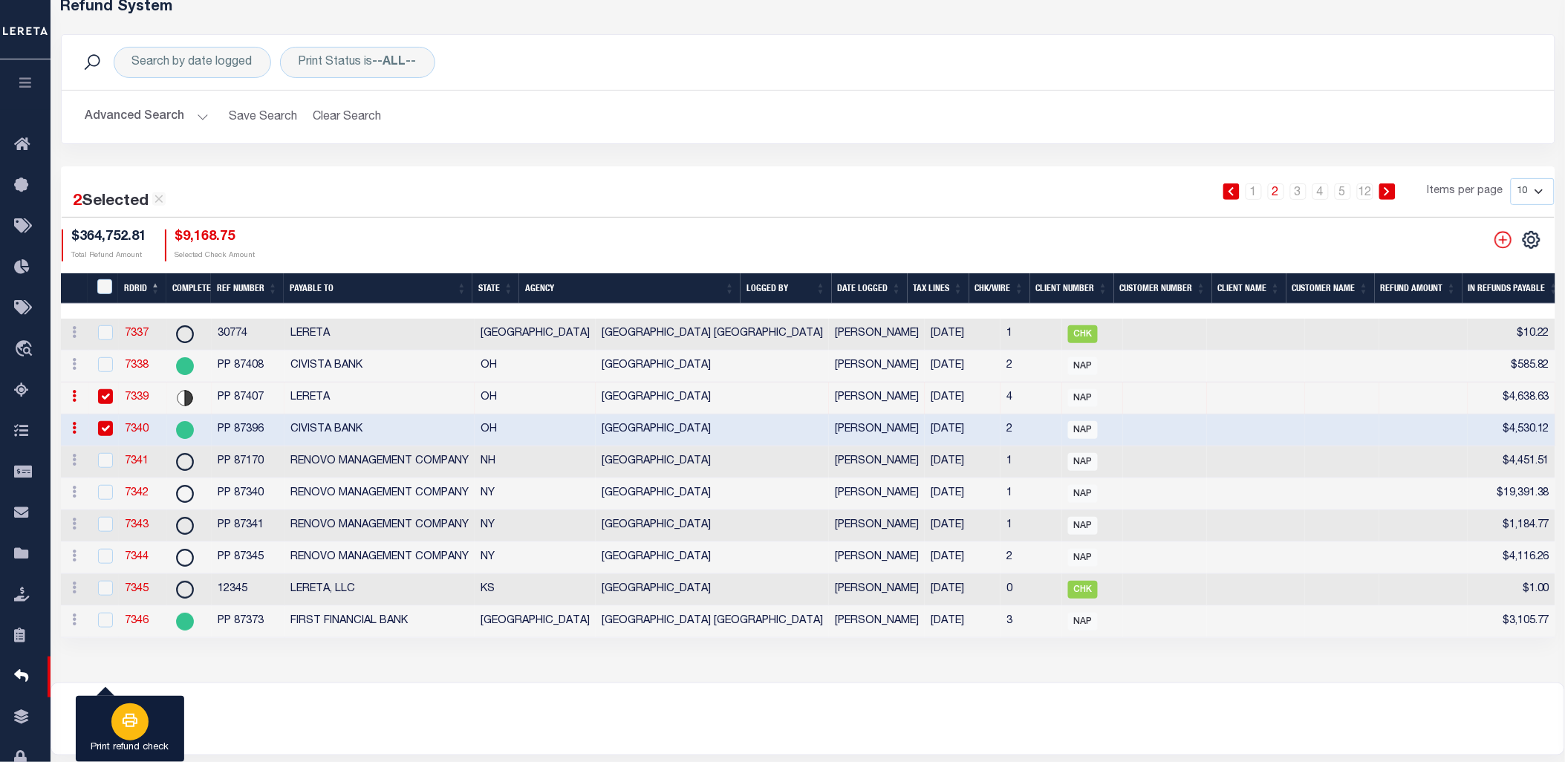
click at [137, 734] on div "button" at bounding box center [129, 721] width 37 height 37
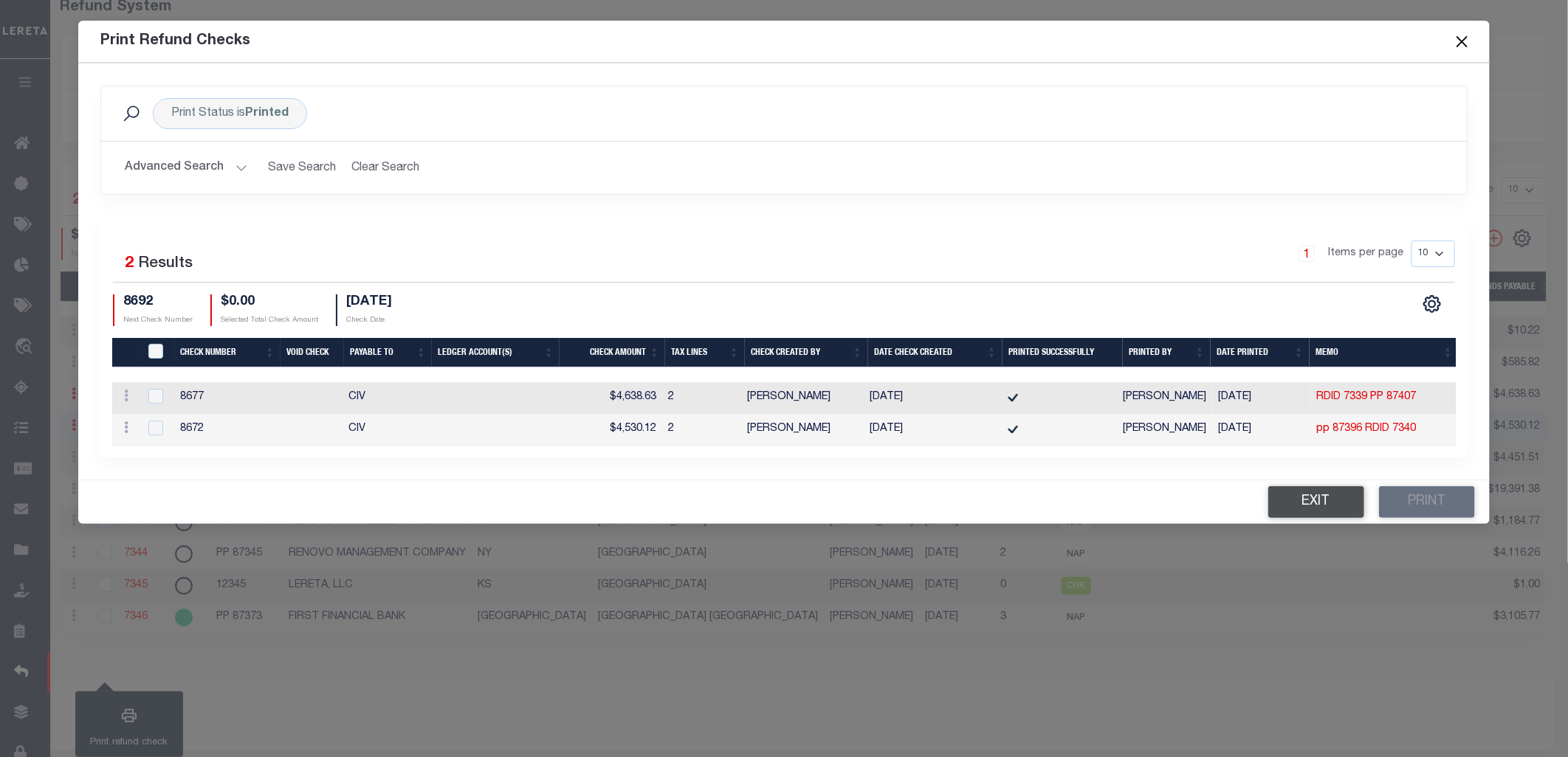
click at [1311, 518] on button "Exit" at bounding box center [1316, 502] width 96 height 32
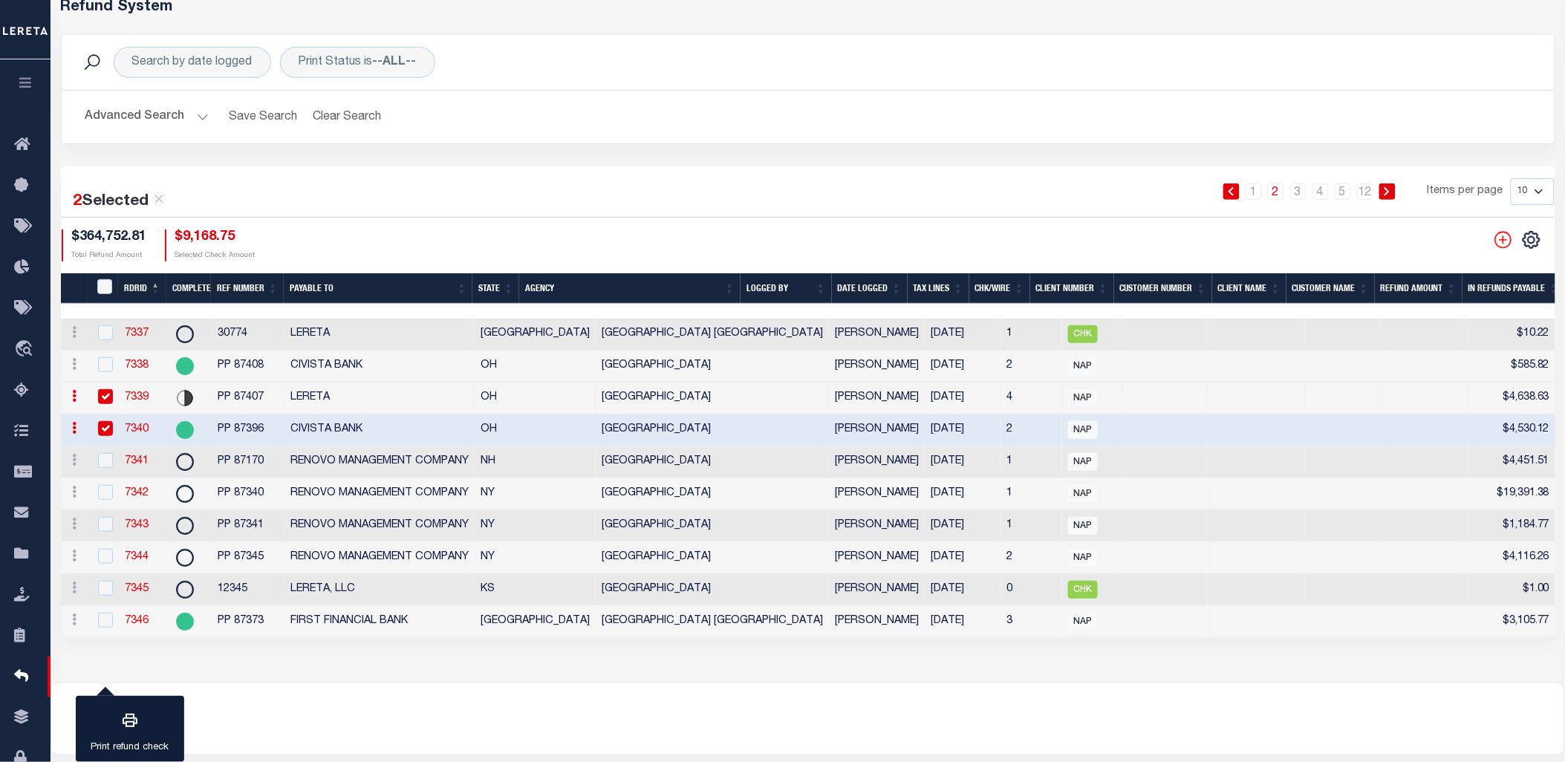
scroll to position [92, 0]
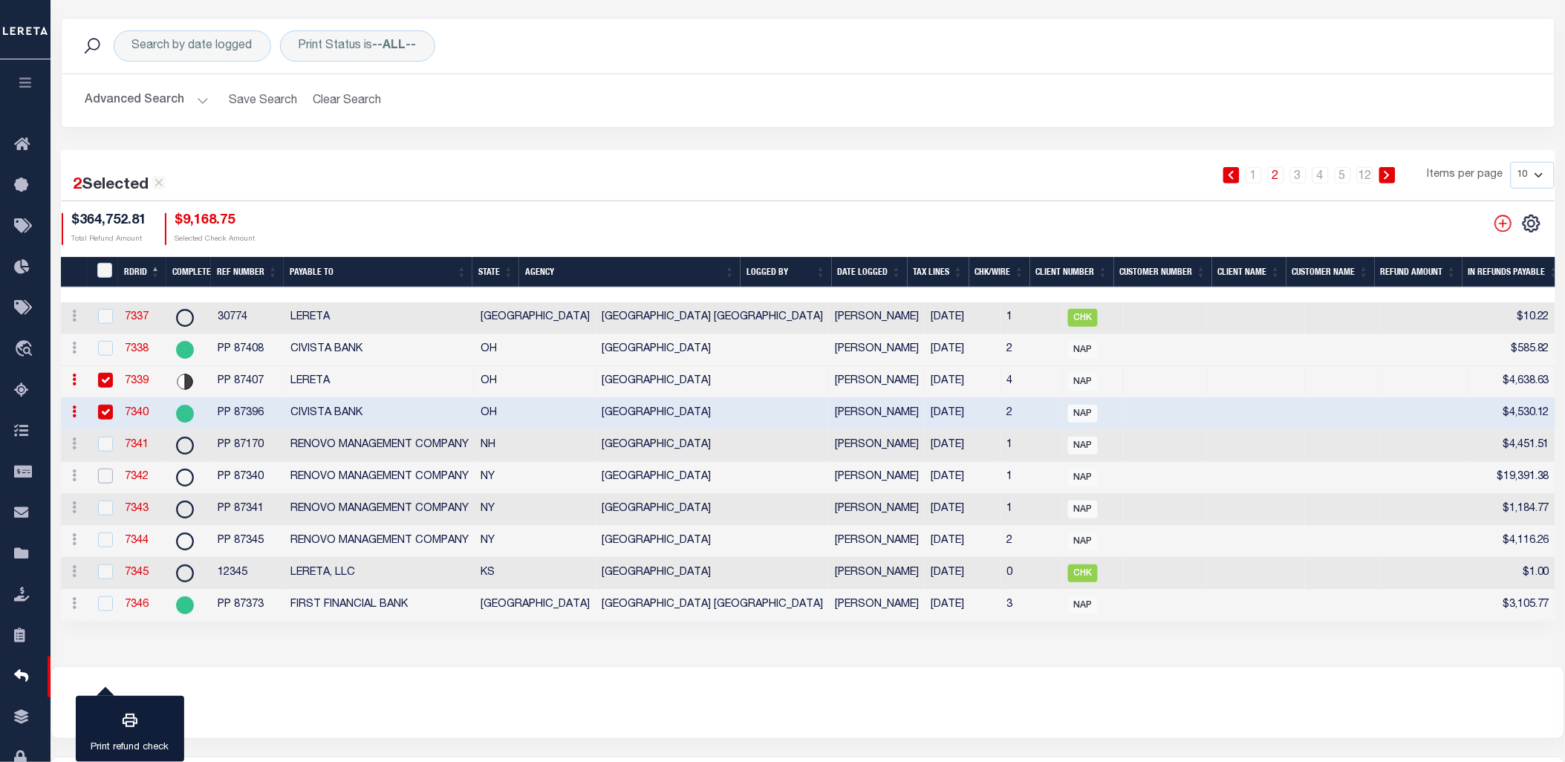
click at [106, 477] on input "checkbox" at bounding box center [105, 476] width 15 height 15
checkbox input "true"
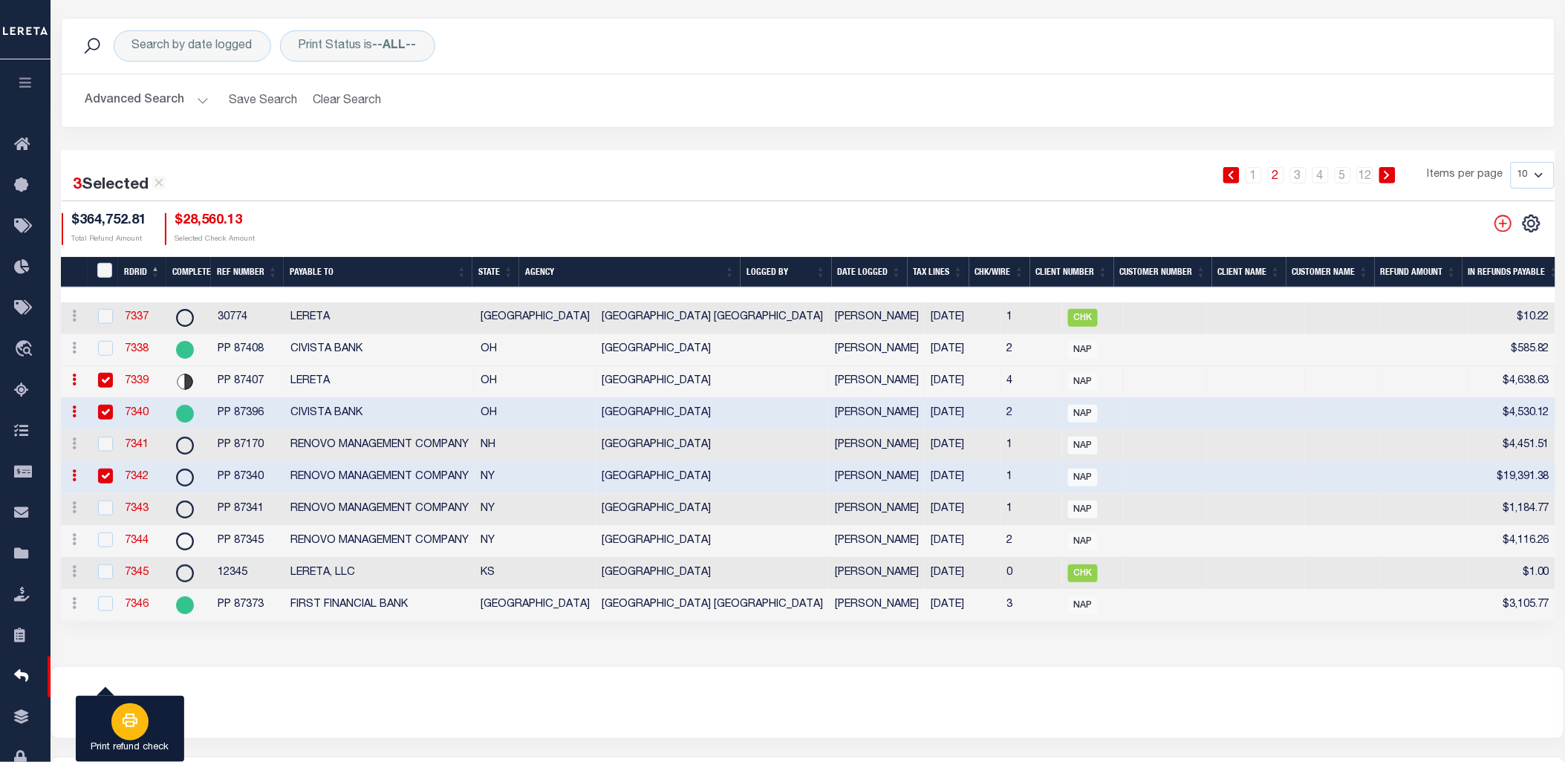
click at [137, 732] on div "button" at bounding box center [129, 721] width 37 height 37
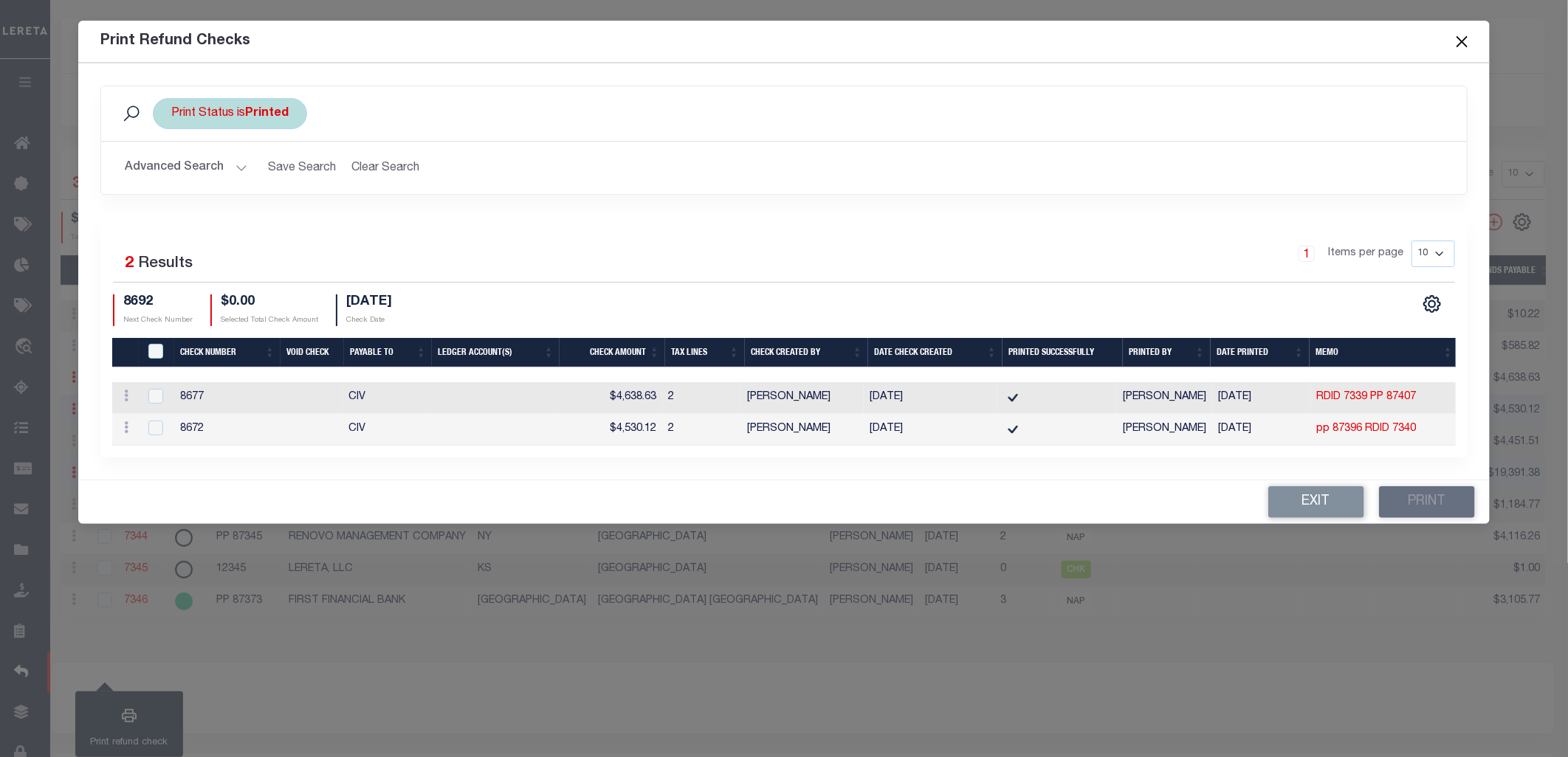
click at [222, 109] on div "Print Status is Printed" at bounding box center [230, 113] width 154 height 31
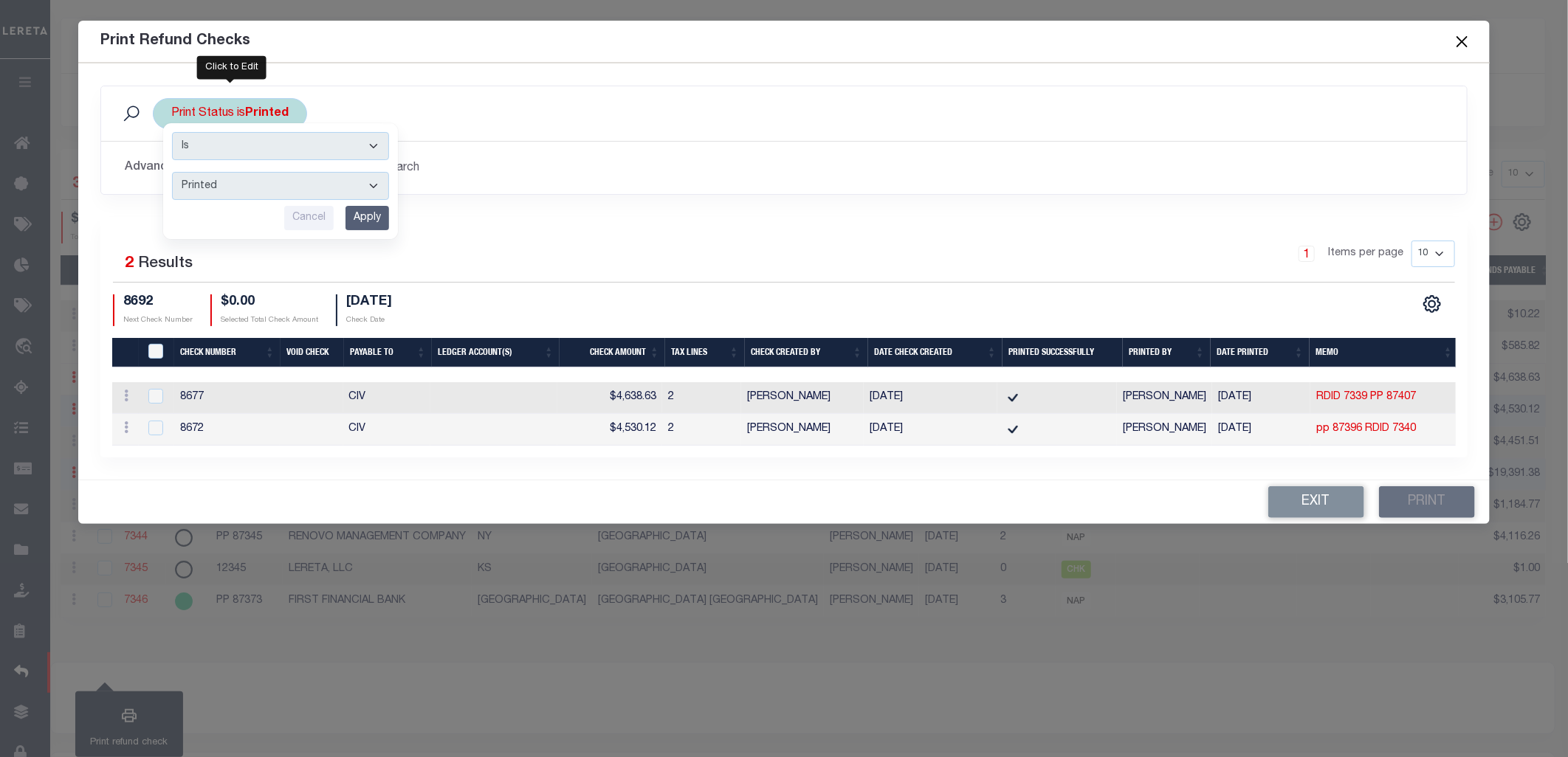
click at [222, 179] on select "Printed Not Printed" at bounding box center [280, 186] width 217 height 28
select select "false"
click at [172, 172] on select "Printed Not Printed" at bounding box center [280, 186] width 217 height 28
click at [368, 219] on input "Apply" at bounding box center [368, 218] width 44 height 25
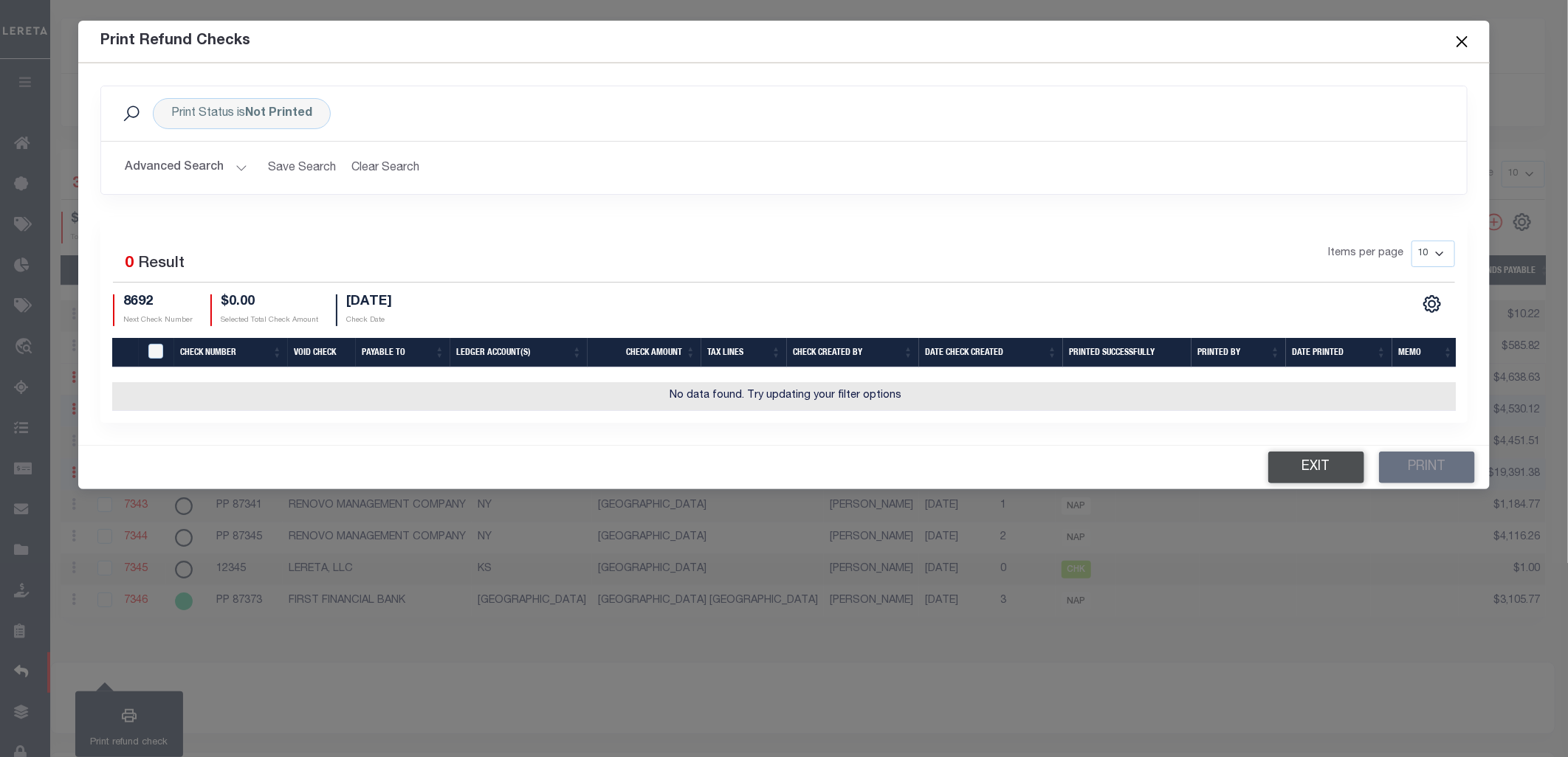
click at [1307, 483] on button "Exit" at bounding box center [1316, 468] width 96 height 32
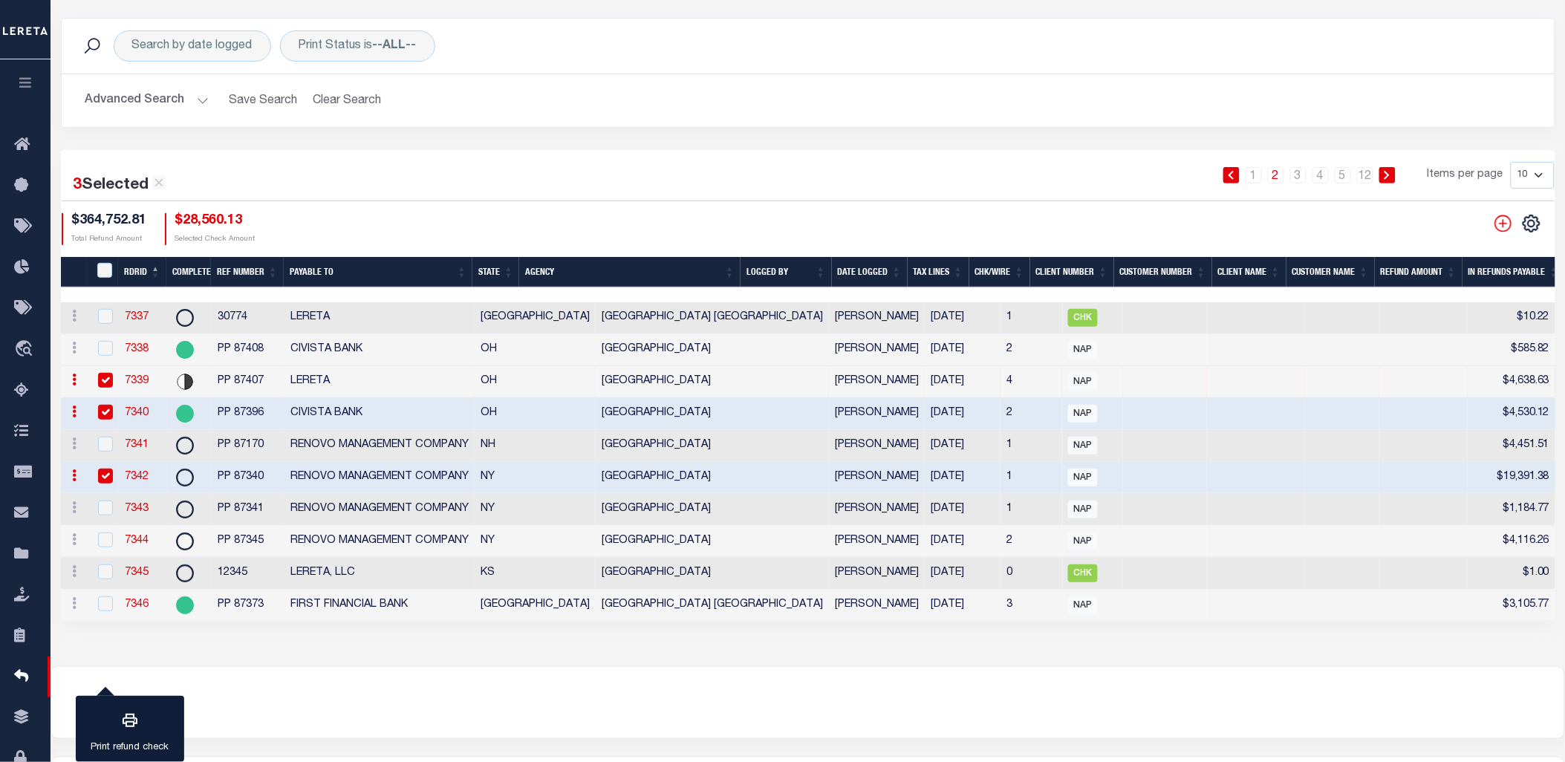
click at [109, 380] on input "checkbox" at bounding box center [105, 380] width 15 height 15
checkbox input "false"
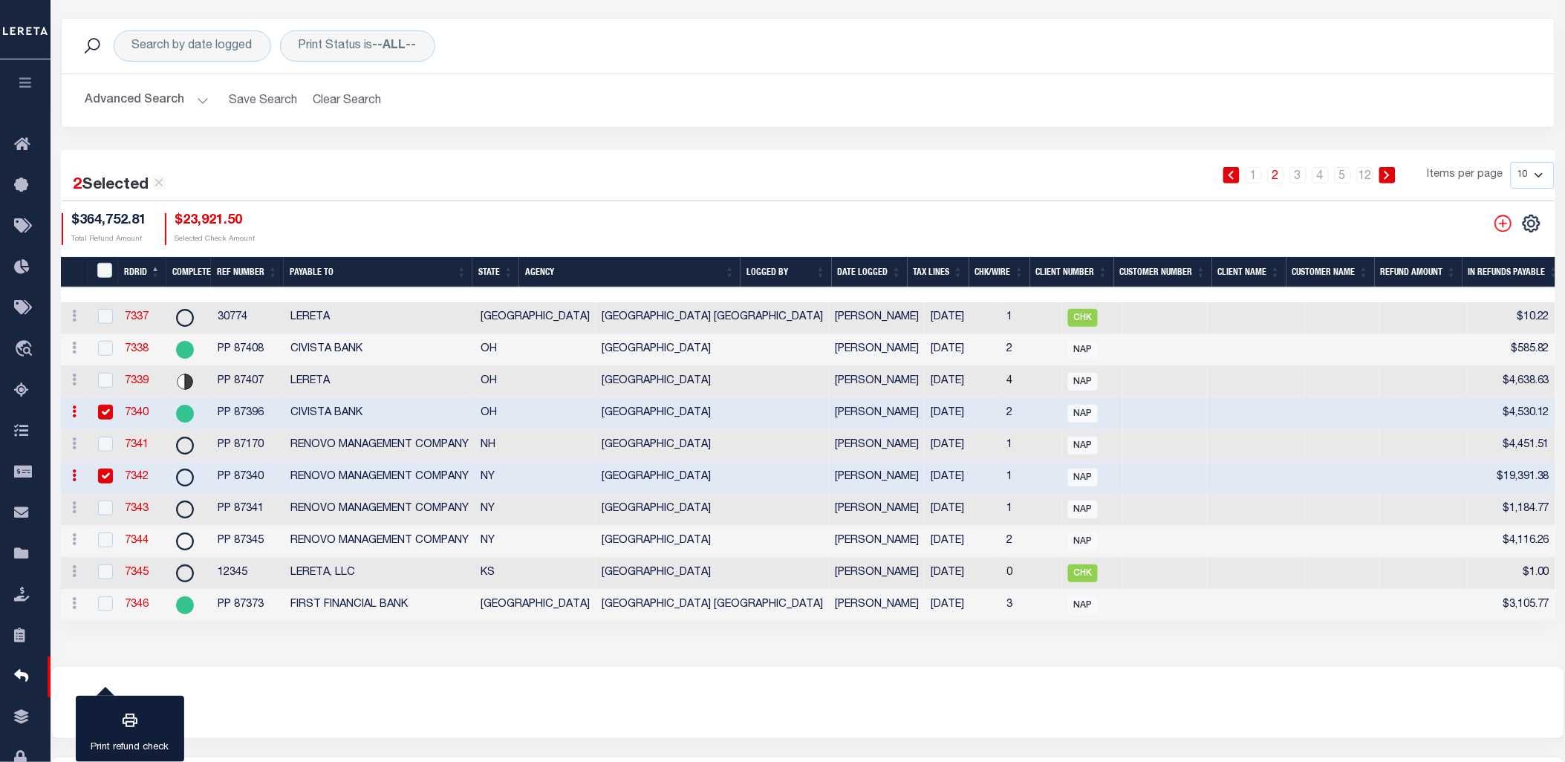
click at [104, 410] on input "checkbox" at bounding box center [105, 412] width 15 height 15
checkbox input "false"
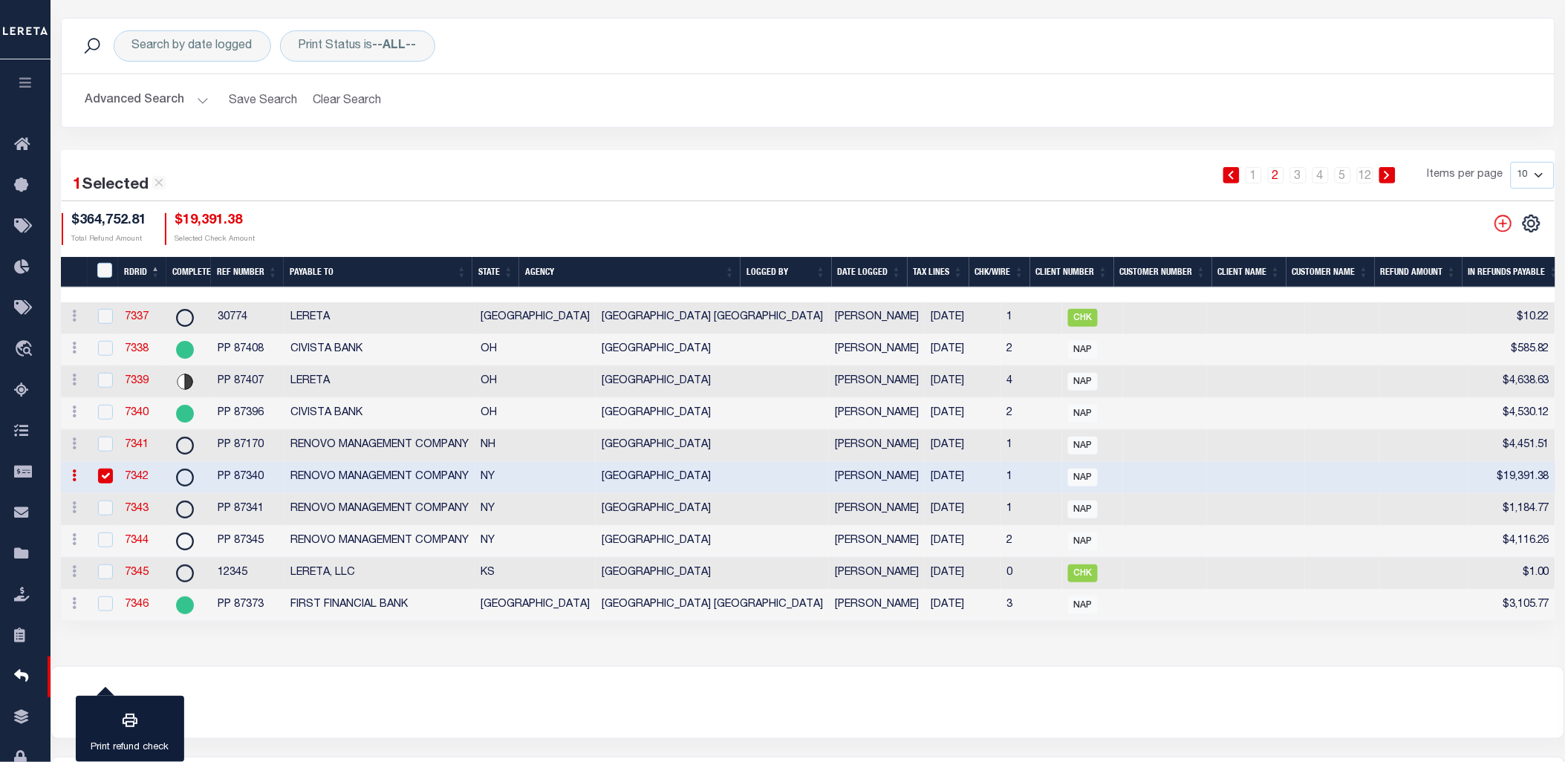
click at [102, 476] on input "checkbox" at bounding box center [105, 476] width 15 height 15
checkbox input "false"
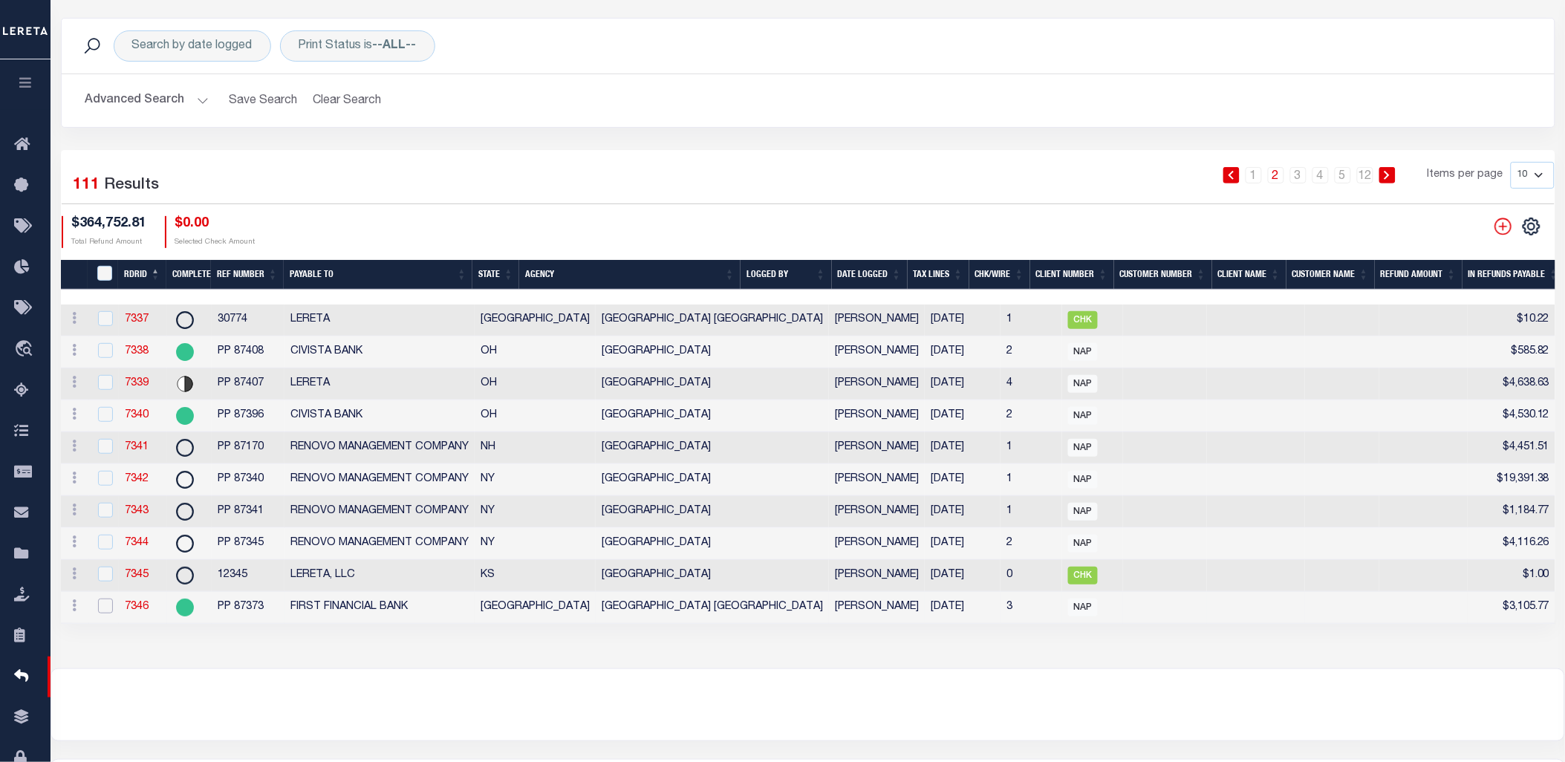
click at [107, 613] on input "checkbox" at bounding box center [105, 606] width 15 height 15
checkbox input "true"
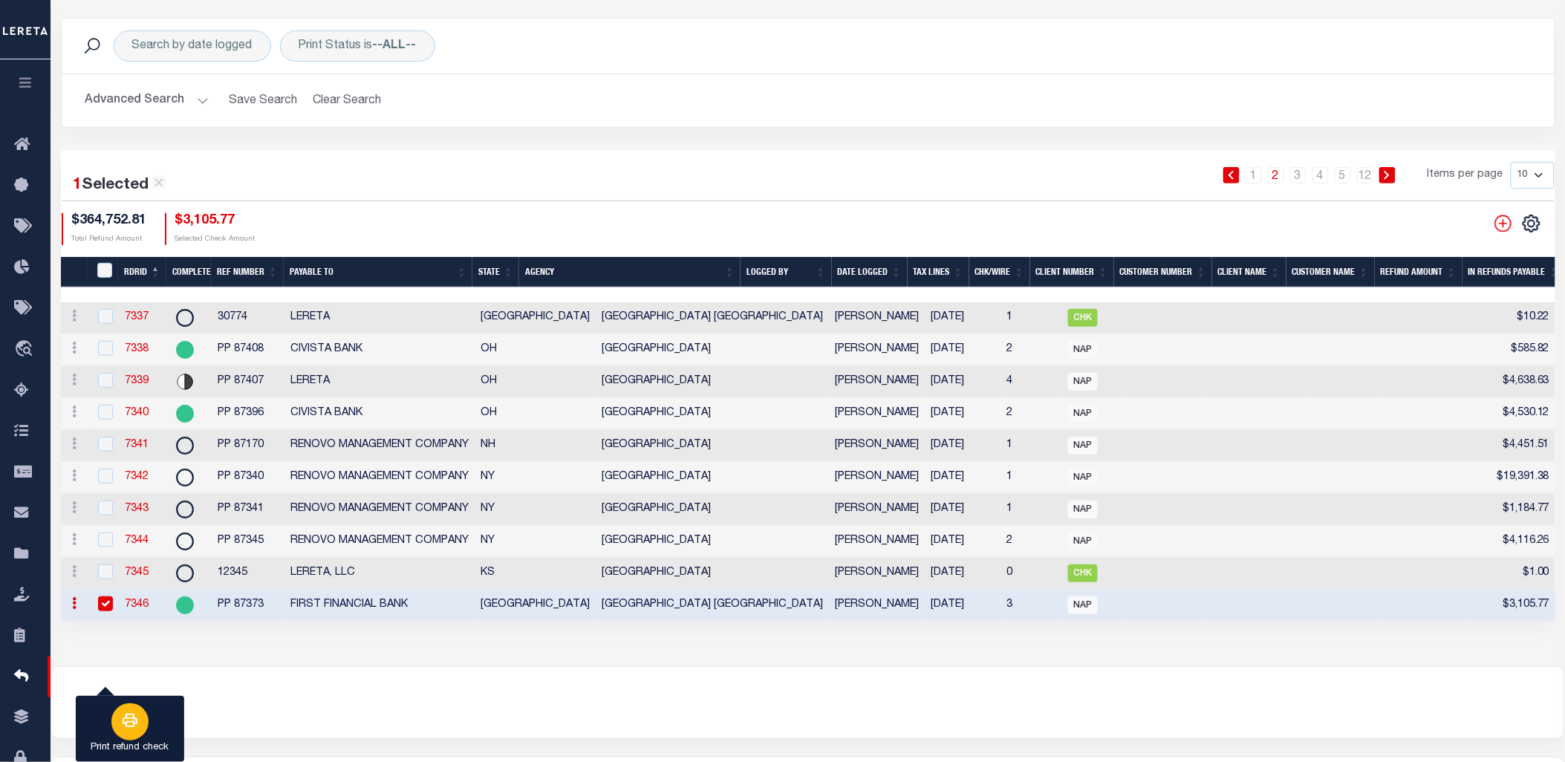
click at [137, 720] on icon "button" at bounding box center [130, 720] width 15 height 13
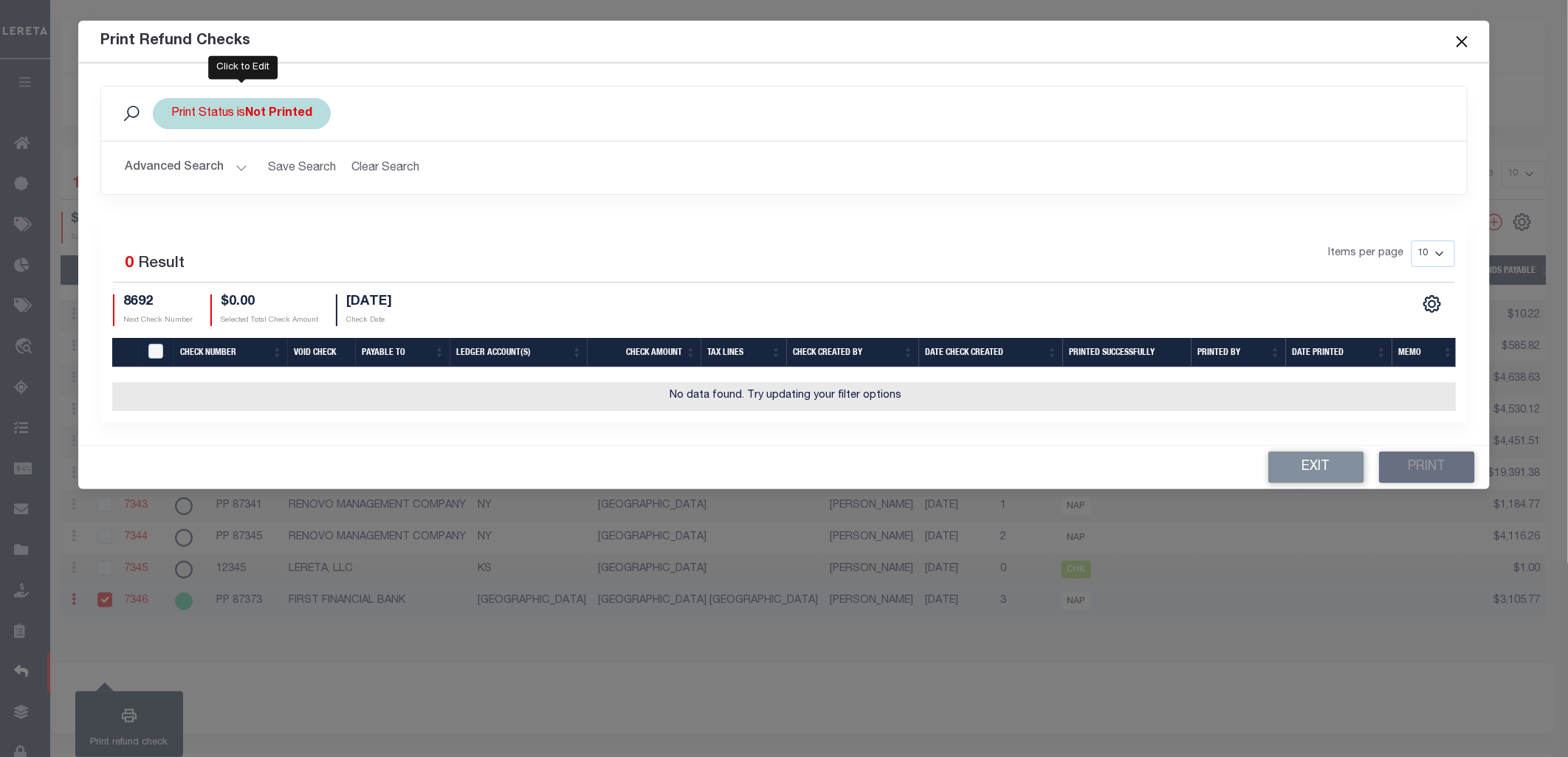
click at [265, 107] on b "Not Printed" at bounding box center [279, 113] width 68 height 12
click at [241, 188] on select "Printed Not Printed" at bounding box center [280, 186] width 217 height 28
select select "true"
click at [172, 172] on select "Printed Not Printed" at bounding box center [280, 186] width 217 height 28
click at [366, 229] on input "Apply" at bounding box center [368, 218] width 44 height 25
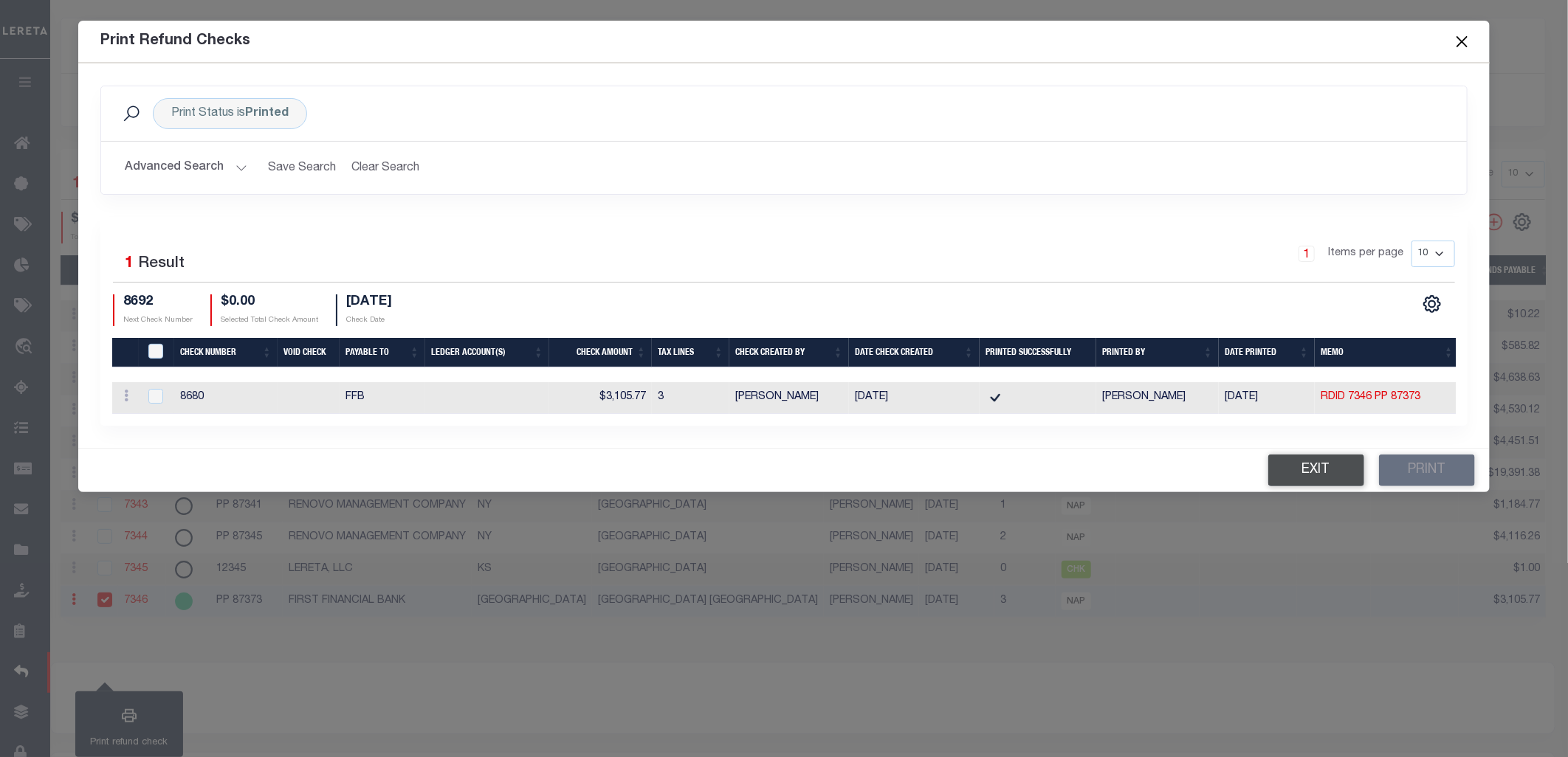
click at [1334, 483] on button "Exit" at bounding box center [1316, 471] width 96 height 32
